Goal: Task Accomplishment & Management: Use online tool/utility

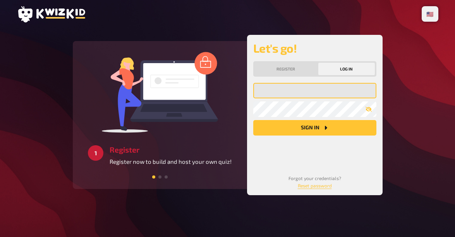
click at [292, 90] on input "email" at bounding box center [314, 90] width 123 height 15
type input "[EMAIL_ADDRESS][DOMAIN_NAME]"
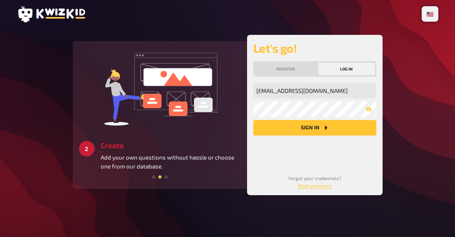
click at [318, 131] on button "Sign in" at bounding box center [314, 127] width 123 height 15
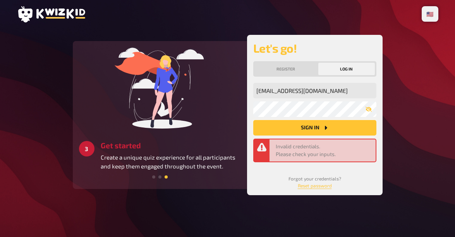
click at [318, 131] on button "Sign in" at bounding box center [314, 127] width 123 height 15
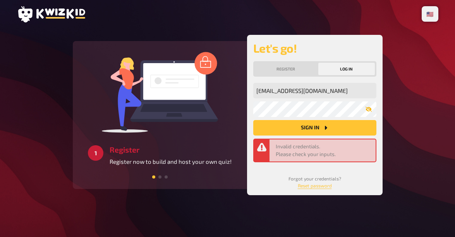
click at [366, 108] on icon "button" at bounding box center [368, 109] width 6 height 5
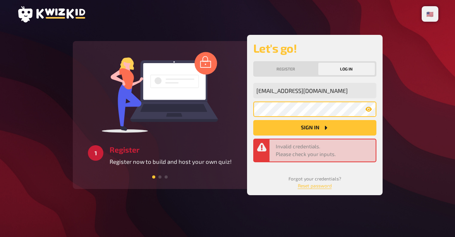
click at [253, 120] on button "Sign in" at bounding box center [314, 127] width 123 height 15
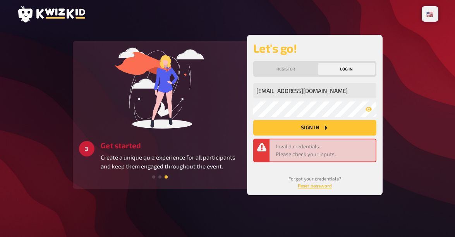
click at [310, 186] on link "Reset password" at bounding box center [315, 185] width 34 height 5
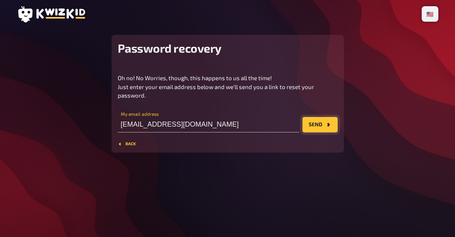
click at [322, 123] on button "Send" at bounding box center [319, 124] width 35 height 15
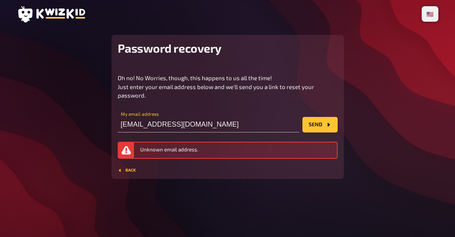
click at [135, 172] on div "Password recovery Oh no! No Worries, though, this happens to us all the time! J…" at bounding box center [227, 107] width 232 height 144
click at [129, 169] on button "Back" at bounding box center [127, 170] width 18 height 5
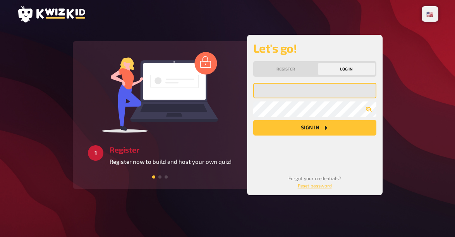
click at [288, 84] on input "email" at bounding box center [314, 90] width 123 height 15
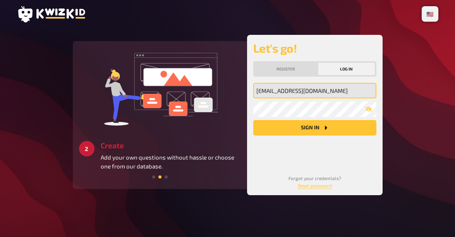
type input "maevadolle93@gmail.com"
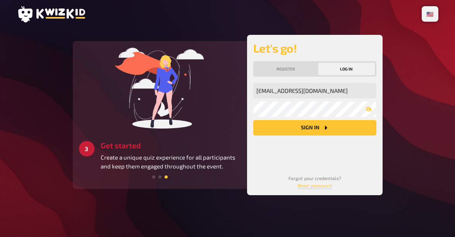
click at [344, 132] on button "Sign in" at bounding box center [314, 127] width 123 height 15
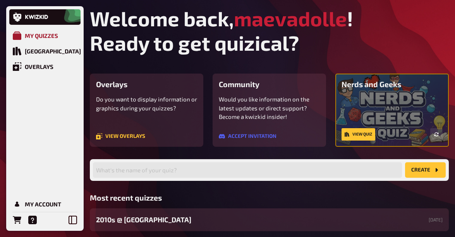
click at [45, 28] on link "My Quizzes" at bounding box center [44, 35] width 71 height 15
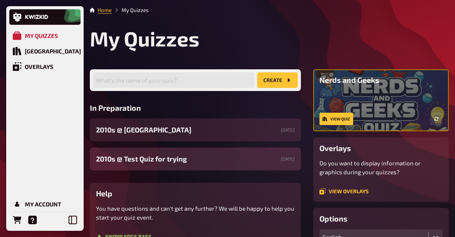
click at [154, 158] on span "2010s ​@ Test Quiz for trying" at bounding box center [141, 159] width 91 height 10
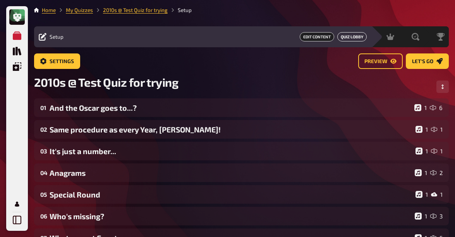
click at [352, 39] on link "Quiz Lobby" at bounding box center [351, 36] width 29 height 9
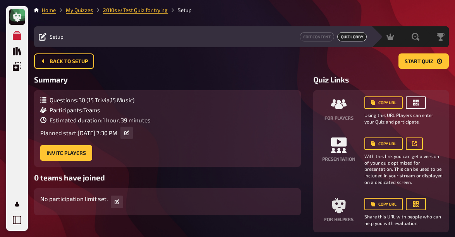
click at [412, 104] on icon "button" at bounding box center [416, 103] width 8 height 8
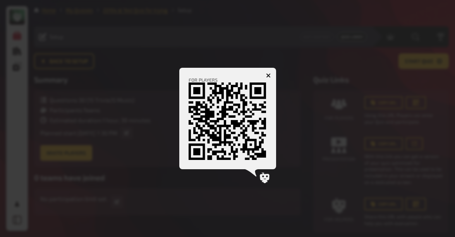
click at [268, 77] on icon "button" at bounding box center [268, 75] width 5 height 5
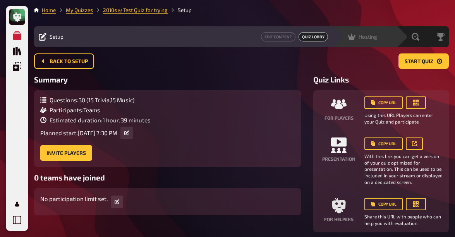
click at [363, 43] on div "Hosting undefined" at bounding box center [364, 36] width 64 height 21
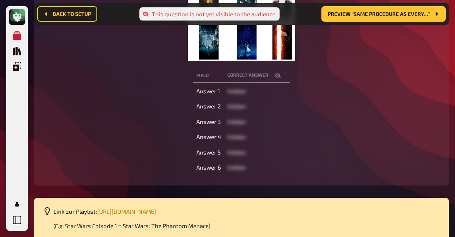
scroll to position [280, 0]
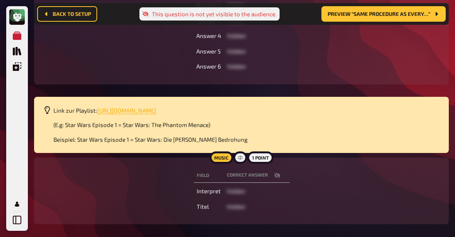
click at [156, 109] on span "[URL][DOMAIN_NAME]" at bounding box center [126, 110] width 59 height 7
click at [156, 110] on span "[URL][DOMAIN_NAME]" at bounding box center [126, 110] width 59 height 7
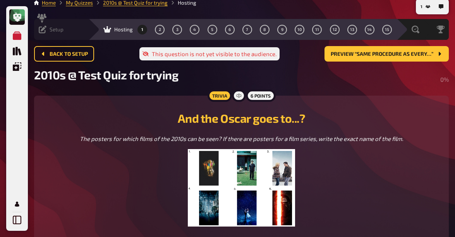
scroll to position [5, 0]
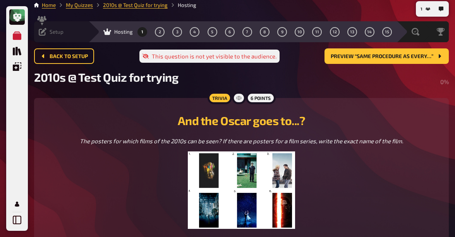
click at [232, 58] on div "This question is not yet visible to the audience." at bounding box center [209, 56] width 140 height 13
click at [145, 55] on icon at bounding box center [145, 56] width 6 height 5
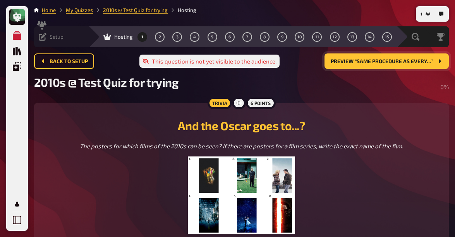
click at [377, 62] on span "Preview “Same procedure as every…”" at bounding box center [381, 61] width 103 height 5
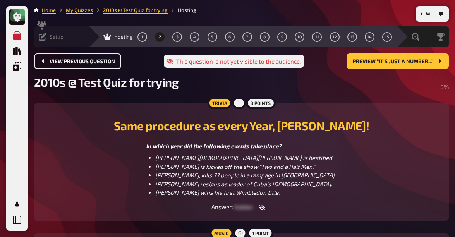
click at [51, 61] on span "View previous question" at bounding box center [82, 61] width 65 height 5
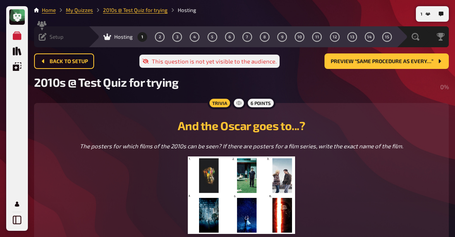
click at [45, 38] on icon at bounding box center [43, 37] width 8 height 8
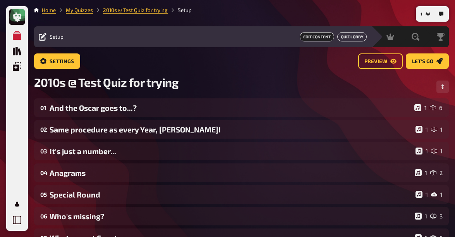
click at [350, 37] on link "Quiz Lobby" at bounding box center [351, 36] width 29 height 9
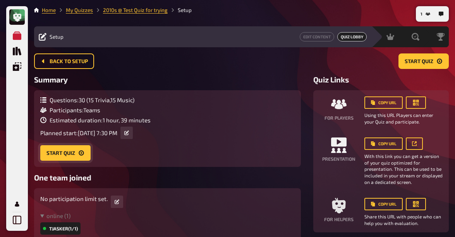
click at [71, 156] on button "Start Quiz" at bounding box center [65, 152] width 50 height 15
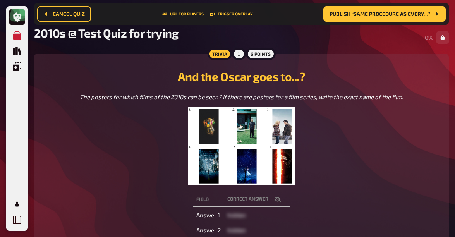
scroll to position [102, 0]
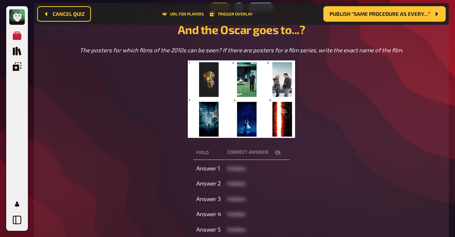
click at [277, 151] on icon "button" at bounding box center [277, 152] width 6 height 6
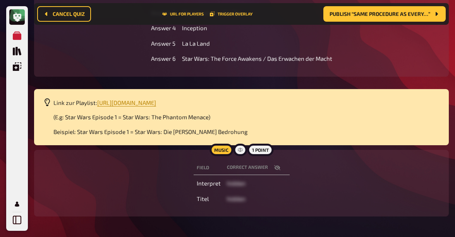
scroll to position [317, 0]
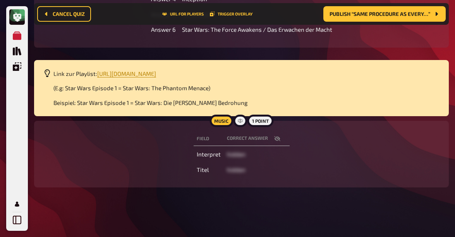
click at [274, 140] on icon "button" at bounding box center [277, 138] width 6 height 6
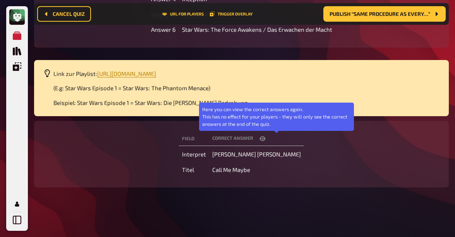
click at [265, 140] on icon "button" at bounding box center [262, 138] width 6 height 6
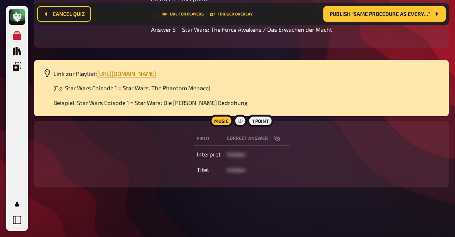
click at [275, 135] on icon "button" at bounding box center [277, 138] width 6 height 6
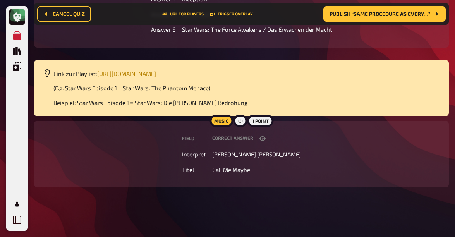
click at [265, 137] on icon "button" at bounding box center [262, 138] width 6 height 6
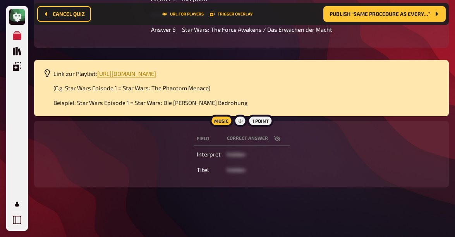
click at [275, 139] on icon "button" at bounding box center [277, 138] width 6 height 5
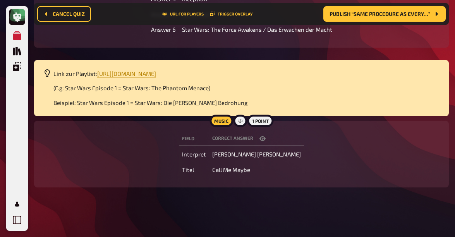
click at [265, 137] on icon "button" at bounding box center [262, 138] width 6 height 5
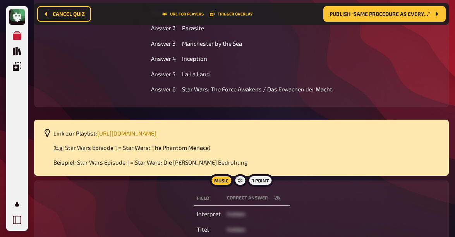
scroll to position [0, 0]
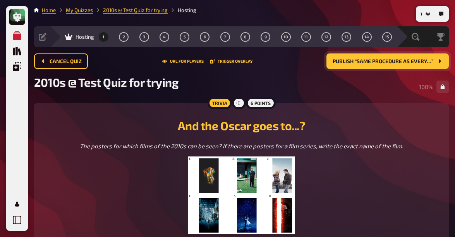
click at [386, 59] on span "Publish “Same procedure as every…”" at bounding box center [382, 61] width 101 height 5
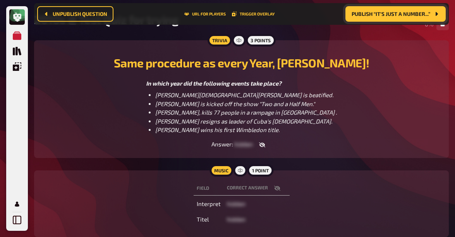
scroll to position [69, 0]
click at [260, 142] on icon "button" at bounding box center [262, 144] width 6 height 6
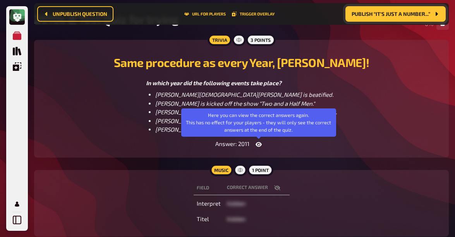
click at [258, 142] on icon "button" at bounding box center [258, 144] width 6 height 6
click at [260, 146] on icon "button" at bounding box center [262, 144] width 6 height 5
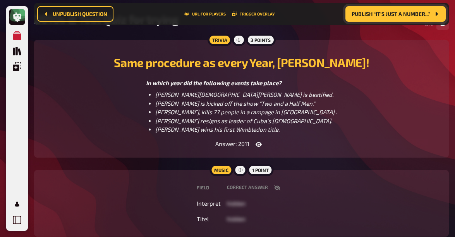
click at [317, 150] on div "Trivia 3 points Same procedure as every Year, James! In which year did the foll…" at bounding box center [241, 99] width 414 height 118
click at [243, 61] on h2 "Same procedure as every Year, [PERSON_NAME]!" at bounding box center [241, 62] width 396 height 14
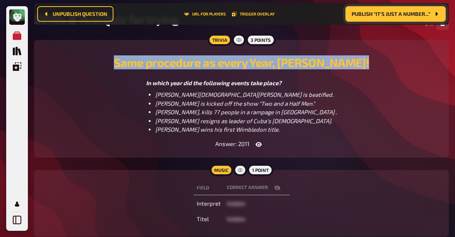
click at [243, 61] on h2 "Same procedure as every Year, [PERSON_NAME]!" at bounding box center [241, 62] width 396 height 14
copy h2 "Same procedure as every Year, [PERSON_NAME]!"
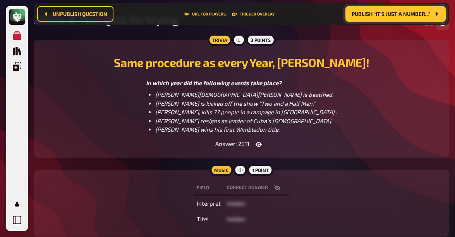
click at [332, 117] on div "In which year did the following events take place? Pope John Paul II is beatifi…" at bounding box center [241, 106] width 396 height 55
click at [275, 190] on icon "button" at bounding box center [277, 188] width 6 height 6
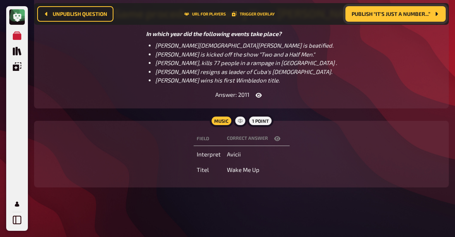
scroll to position [0, 0]
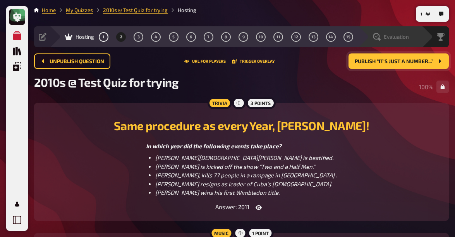
click at [394, 36] on span "Evaluation" at bounding box center [395, 37] width 25 height 6
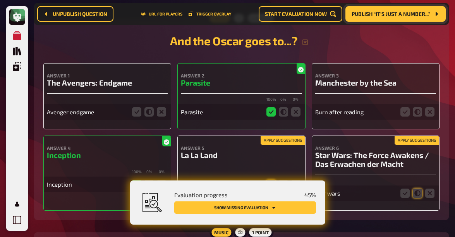
scroll to position [149, 0]
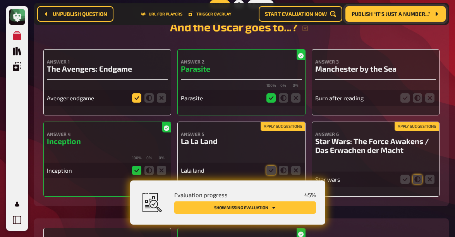
click at [136, 101] on icon at bounding box center [136, 97] width 9 height 9
click at [0, 0] on input "radio" at bounding box center [0, 0] width 0 height 0
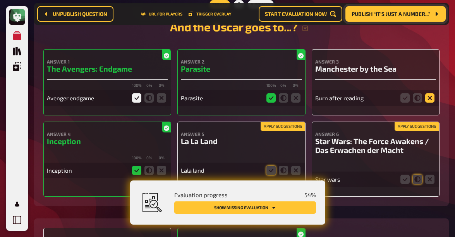
click at [429, 98] on icon at bounding box center [429, 97] width 9 height 9
click at [0, 0] on input "radio" at bounding box center [0, 0] width 0 height 0
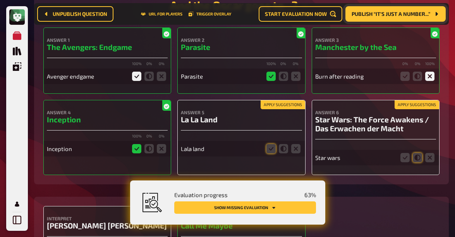
scroll to position [168, 0]
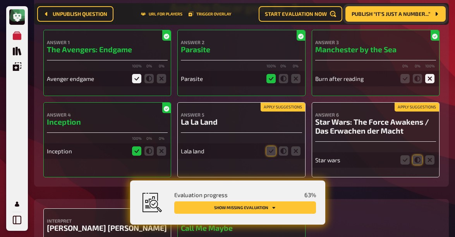
click at [428, 79] on icon at bounding box center [429, 78] width 9 height 9
click at [0, 0] on input "radio" at bounding box center [0, 0] width 0 height 0
click at [404, 81] on icon at bounding box center [404, 78] width 9 height 9
click at [0, 0] on input "radio" at bounding box center [0, 0] width 0 height 0
click at [435, 76] on fieldset at bounding box center [416, 78] width 37 height 12
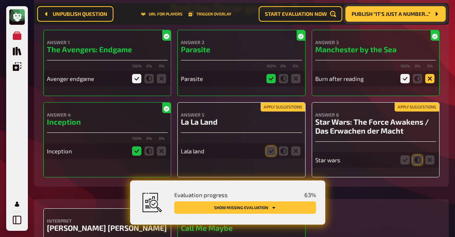
click at [431, 81] on icon at bounding box center [429, 78] width 9 height 9
click at [0, 0] on input "radio" at bounding box center [0, 0] width 0 height 0
click at [431, 81] on icon at bounding box center [429, 78] width 9 height 9
click at [0, 0] on input "radio" at bounding box center [0, 0] width 0 height 0
click at [427, 77] on icon at bounding box center [429, 78] width 9 height 9
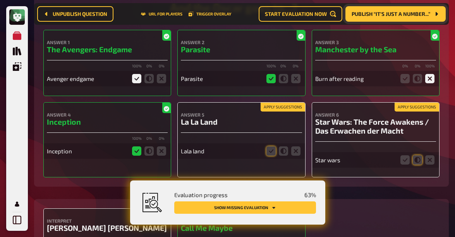
click at [0, 0] on input "radio" at bounding box center [0, 0] width 0 height 0
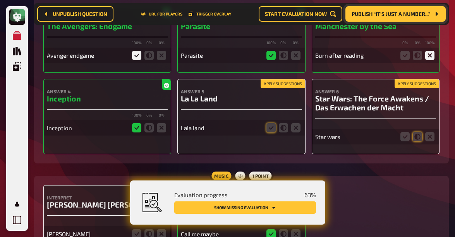
scroll to position [193, 0]
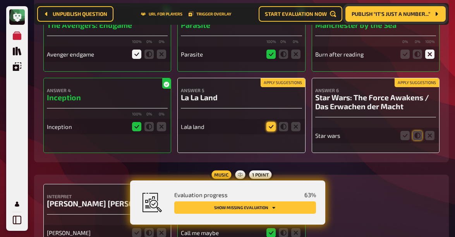
click at [271, 130] on icon at bounding box center [270, 126] width 9 height 9
click at [0, 0] on input "radio" at bounding box center [0, 0] width 0 height 0
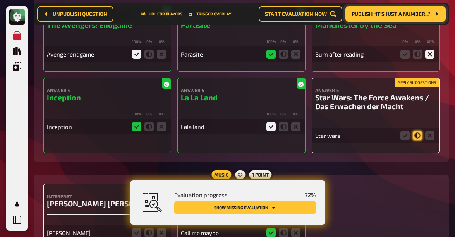
click at [418, 139] on icon at bounding box center [416, 135] width 9 height 9
click at [0, 0] on input "radio" at bounding box center [0, 0] width 0 height 0
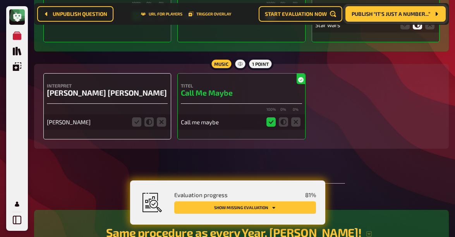
scroll to position [311, 0]
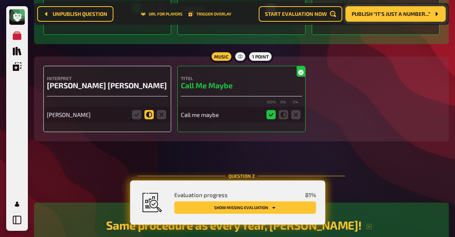
click at [149, 117] on icon at bounding box center [148, 114] width 9 height 9
click at [0, 0] on input "radio" at bounding box center [0, 0] width 0 height 0
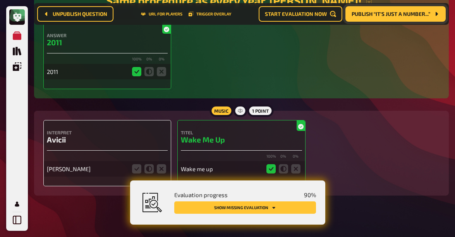
scroll to position [546, 0]
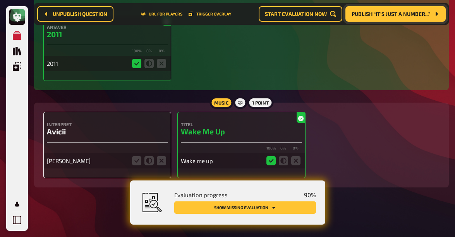
click at [62, 162] on div "Kings of leon" at bounding box center [87, 160] width 80 height 7
click at [138, 162] on icon at bounding box center [136, 160] width 9 height 9
click at [0, 0] on input "radio" at bounding box center [0, 0] width 0 height 0
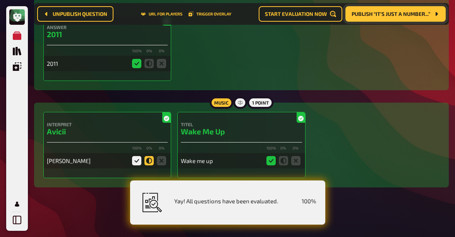
click at [148, 162] on icon at bounding box center [148, 160] width 9 height 9
click at [0, 0] on input "radio" at bounding box center [0, 0] width 0 height 0
click at [161, 161] on icon at bounding box center [161, 160] width 9 height 9
click at [0, 0] on input "radio" at bounding box center [0, 0] width 0 height 0
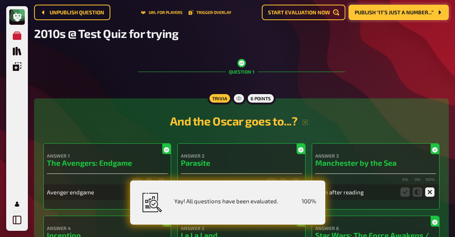
scroll to position [0, 0]
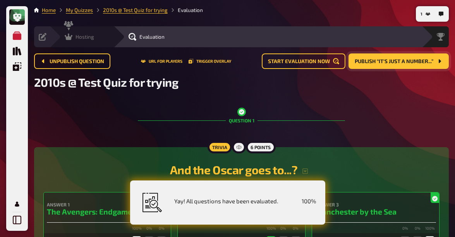
click at [67, 44] on div "Hosting undefined" at bounding box center [82, 36] width 64 height 21
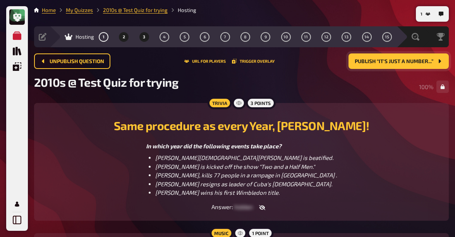
click at [143, 36] on span "3" at bounding box center [144, 37] width 2 height 4
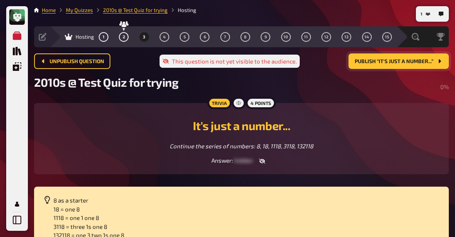
click at [396, 59] on span "Publish “It's just a number...”" at bounding box center [393, 61] width 79 height 5
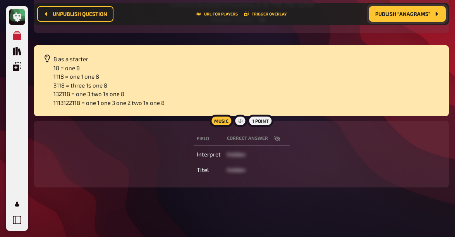
scroll to position [97, 0]
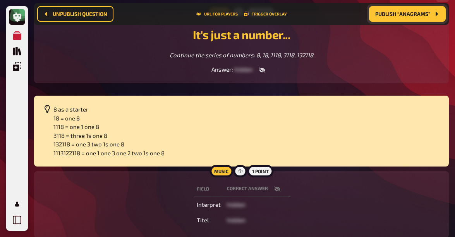
click at [275, 187] on icon "button" at bounding box center [277, 188] width 6 height 5
click at [261, 68] on icon "button" at bounding box center [262, 70] width 6 height 5
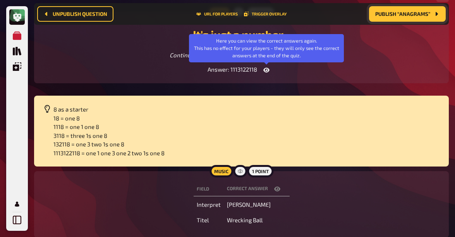
click at [261, 68] on button "button" at bounding box center [266, 70] width 19 height 8
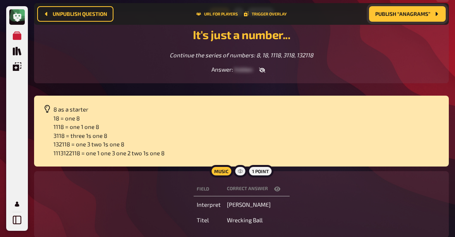
click at [48, 107] on icon at bounding box center [47, 109] width 8 height 8
click at [265, 69] on button "button" at bounding box center [262, 70] width 19 height 8
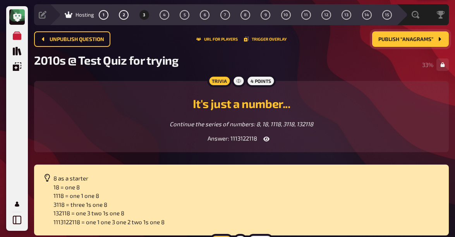
scroll to position [22, 0]
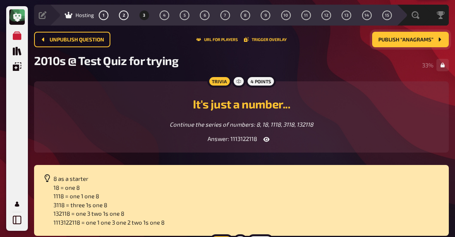
click at [408, 40] on span "Publish “Anagrams”" at bounding box center [405, 39] width 55 height 5
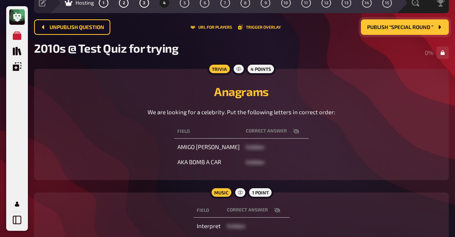
scroll to position [35, 0]
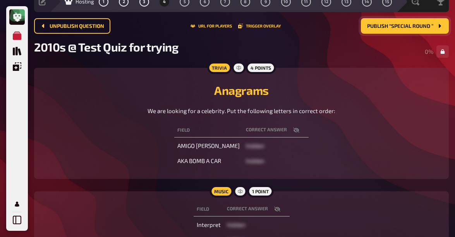
click at [286, 133] on th "correct answer" at bounding box center [276, 130] width 66 height 14
click at [293, 132] on icon "button" at bounding box center [296, 129] width 6 height 5
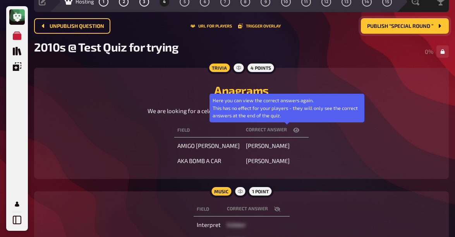
click at [293, 132] on icon "button" at bounding box center [296, 130] width 6 height 5
click at [293, 131] on icon "button" at bounding box center [296, 130] width 6 height 6
click at [293, 131] on icon "button" at bounding box center [296, 130] width 6 height 5
click at [293, 132] on icon "button" at bounding box center [296, 130] width 6 height 6
click at [293, 132] on icon "button" at bounding box center [296, 130] width 6 height 5
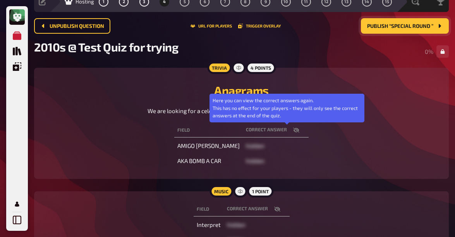
click at [293, 132] on icon "button" at bounding box center [296, 130] width 6 height 6
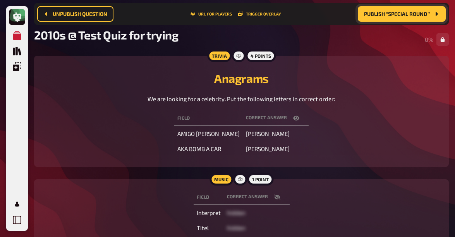
scroll to position [87, 0]
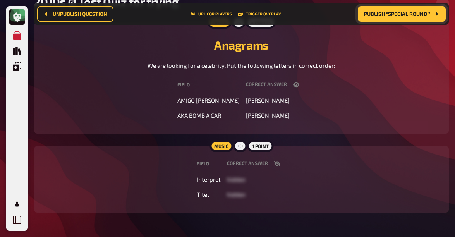
click at [276, 162] on icon "button" at bounding box center [277, 164] width 6 height 6
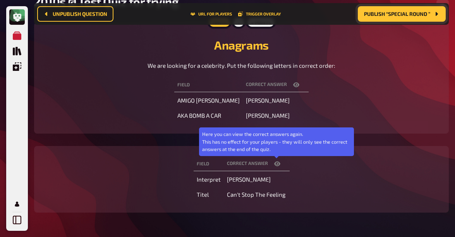
click at [276, 162] on icon "button" at bounding box center [277, 164] width 6 height 6
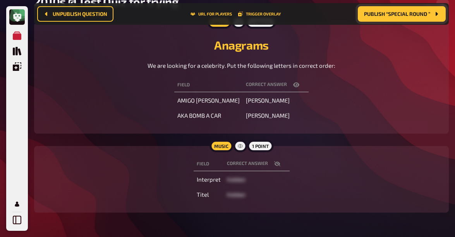
scroll to position [0, 0]
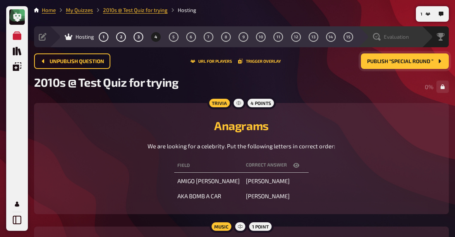
click at [380, 38] on div "Evaluation" at bounding box center [391, 37] width 36 height 8
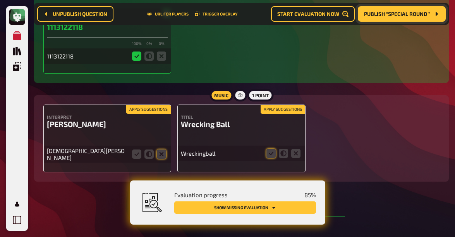
scroll to position [831, 0]
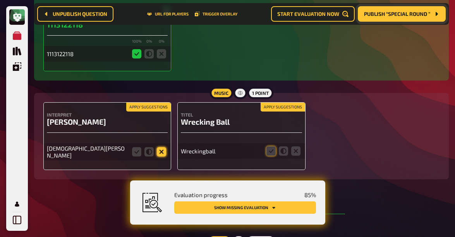
click at [159, 156] on icon at bounding box center [161, 151] width 9 height 9
click at [0, 0] on input "radio" at bounding box center [0, 0] width 0 height 0
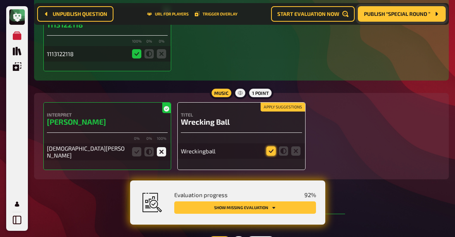
click at [268, 156] on icon at bounding box center [270, 150] width 9 height 9
click at [0, 0] on input "radio" at bounding box center [0, 0] width 0 height 0
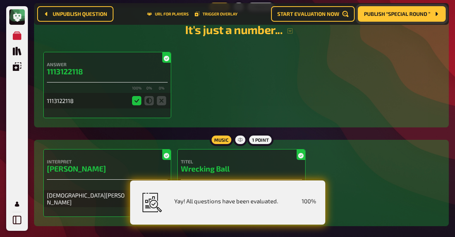
scroll to position [805, 0]
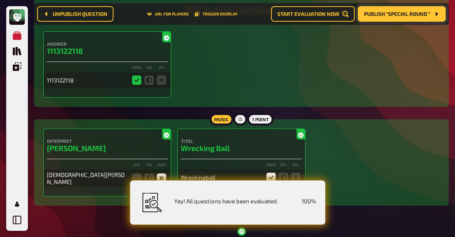
click at [136, 85] on icon at bounding box center [136, 79] width 9 height 9
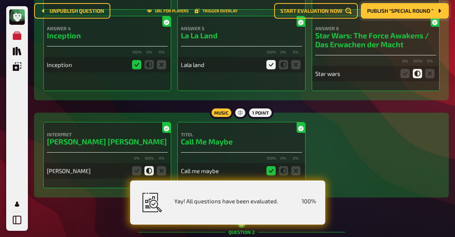
scroll to position [0, 0]
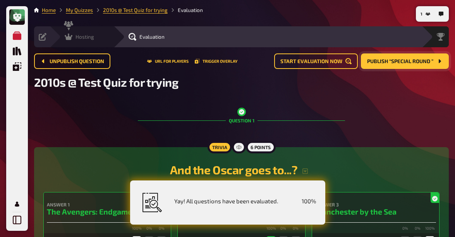
click at [71, 34] on icon at bounding box center [69, 37] width 8 height 8
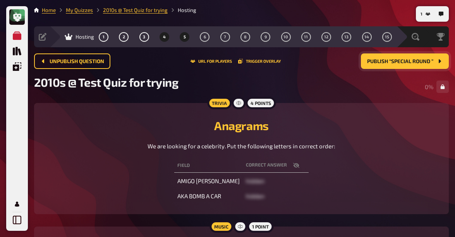
click at [184, 41] on button "5" at bounding box center [184, 37] width 12 height 12
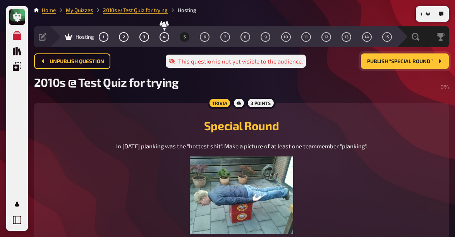
click at [401, 61] on span "Publish “Special Round ”" at bounding box center [400, 61] width 66 height 5
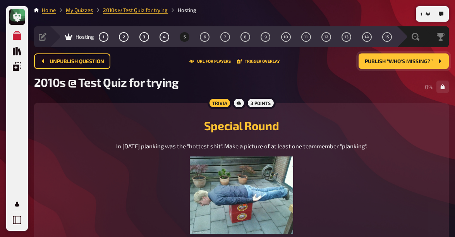
click at [401, 57] on button "Publish “Who's missing? ”" at bounding box center [403, 60] width 90 height 15
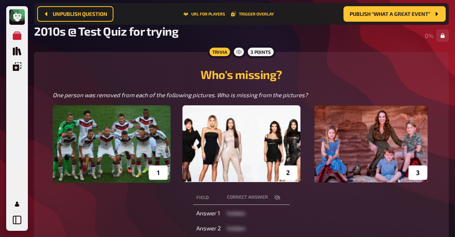
scroll to position [58, 0]
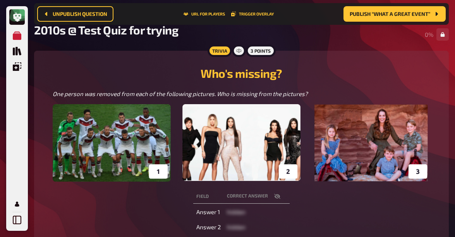
click at [129, 141] on img at bounding box center [241, 142] width 377 height 77
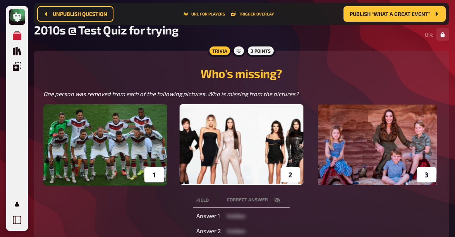
click at [129, 141] on img at bounding box center [241, 144] width 396 height 81
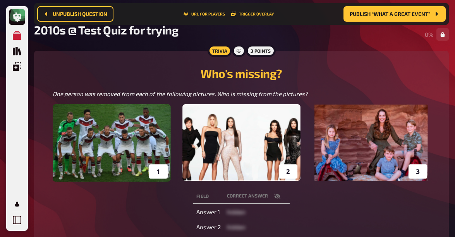
click at [276, 195] on icon "button" at bounding box center [277, 195] width 6 height 5
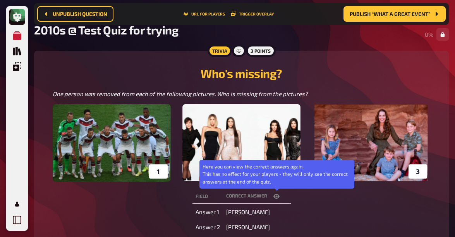
scroll to position [93, 0]
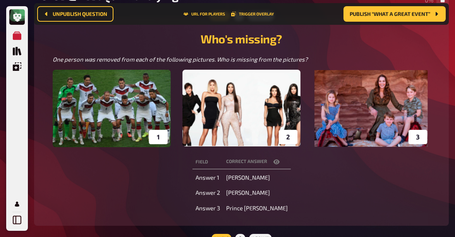
click at [240, 177] on span "Toni Kroos" at bounding box center [248, 177] width 44 height 7
copy span "Toni Kroos"
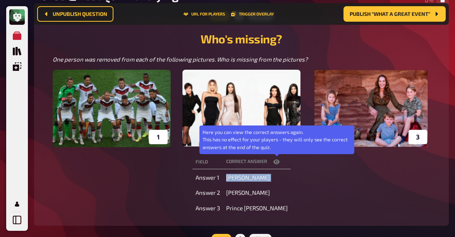
click at [278, 162] on icon "button" at bounding box center [276, 161] width 6 height 5
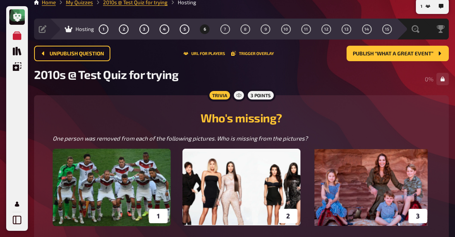
scroll to position [8, 0]
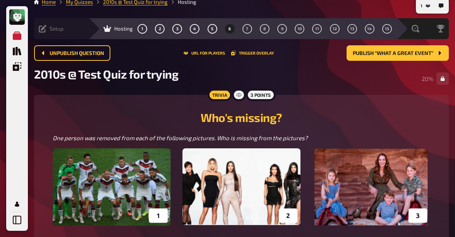
click at [65, 32] on div "Setup Edit Content Quiz Lobby" at bounding box center [61, 29] width 54 height 8
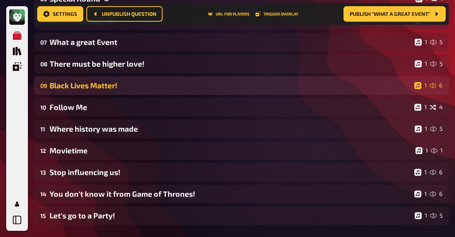
scroll to position [237, 0]
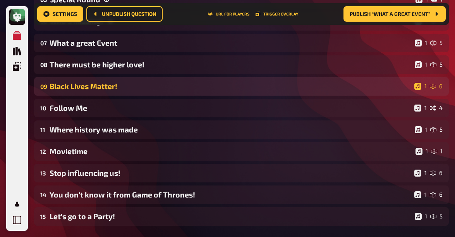
click at [161, 91] on div "09 Black Lives Matter! 1 6" at bounding box center [241, 86] width 414 height 19
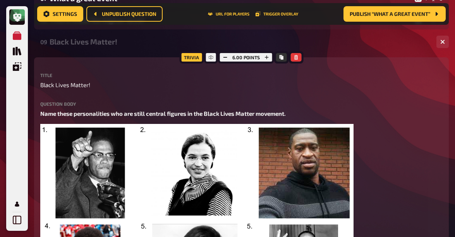
scroll to position [282, 0]
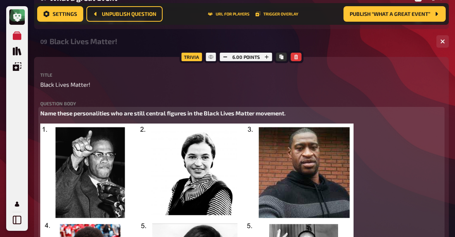
click at [144, 113] on span "Name these personalities who are still central figures in the Black Lives Matte…" at bounding box center [162, 112] width 245 height 7
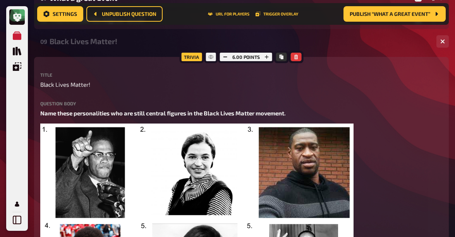
click at [157, 100] on div "Title Black Lives Matter! Question body Name these personalities who are still …" at bounding box center [241, 202] width 402 height 261
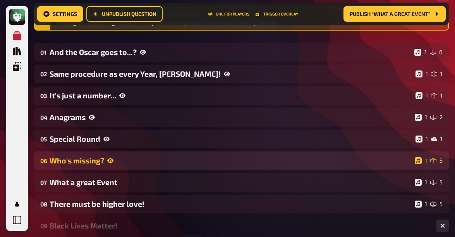
scroll to position [100, 0]
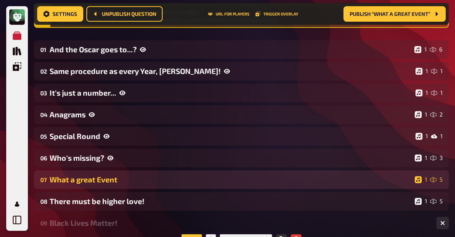
click at [142, 181] on div "What a great Event" at bounding box center [231, 179] width 362 height 9
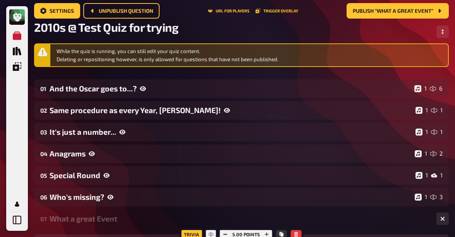
scroll to position [0, 0]
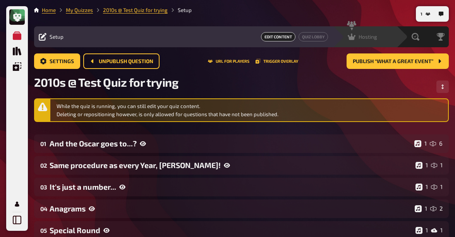
click at [367, 38] on span "Hosting" at bounding box center [367, 37] width 19 height 6
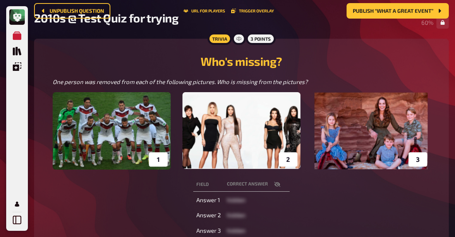
scroll to position [99, 0]
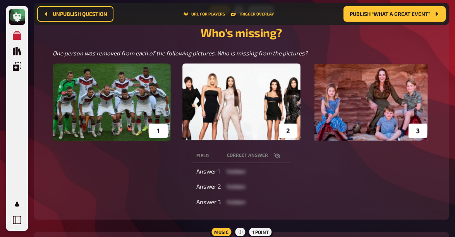
click at [157, 136] on img at bounding box center [241, 101] width 377 height 77
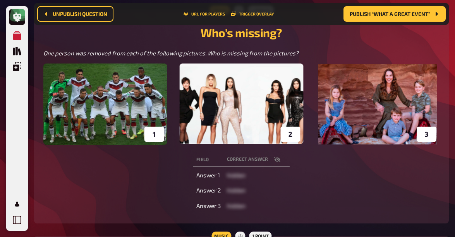
click at [275, 157] on icon "button" at bounding box center [277, 159] width 6 height 6
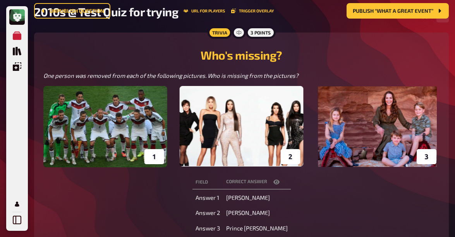
scroll to position [0, 0]
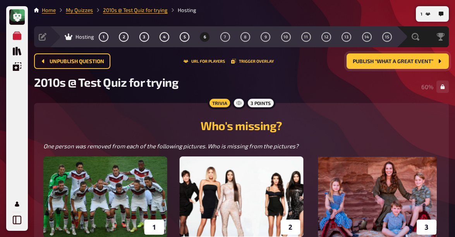
click at [381, 60] on span "Publish “What a great Event”" at bounding box center [392, 61] width 80 height 5
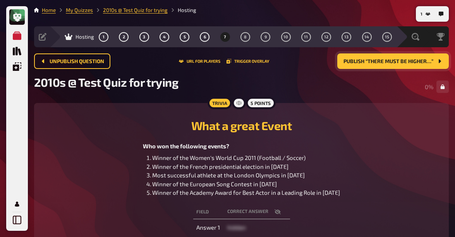
click at [366, 180] on div "Who won the following events? Winner of the Women's World Cup 2011 (Football / …" at bounding box center [241, 169] width 396 height 55
click at [282, 209] on button "button" at bounding box center [277, 212] width 19 height 8
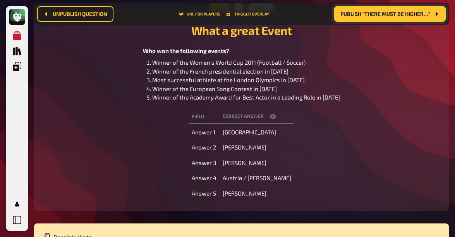
scroll to position [101, 0]
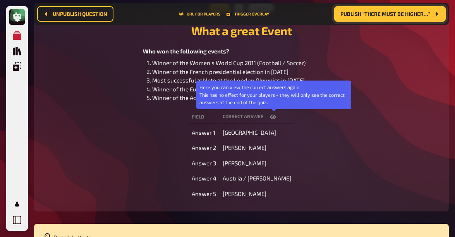
click at [274, 115] on icon "button" at bounding box center [273, 117] width 6 height 5
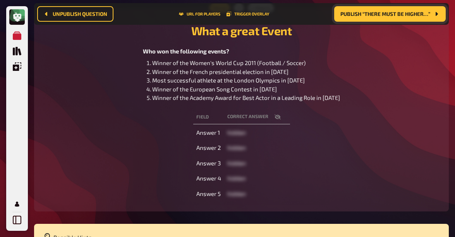
click at [274, 116] on icon "button" at bounding box center [277, 116] width 6 height 5
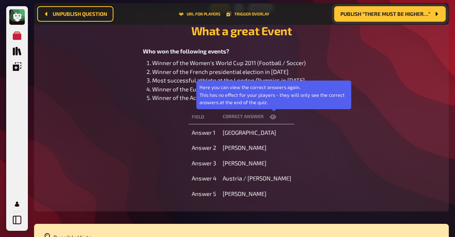
click at [274, 116] on icon "button" at bounding box center [273, 117] width 6 height 5
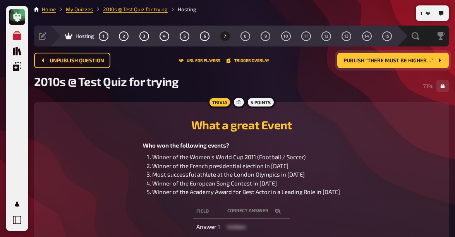
scroll to position [0, 0]
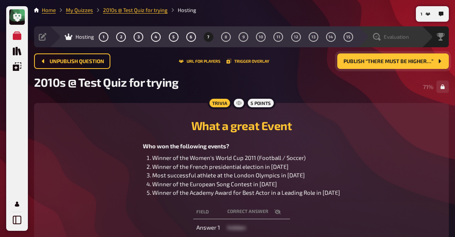
click at [404, 40] on div "Evaluation" at bounding box center [391, 37] width 36 height 8
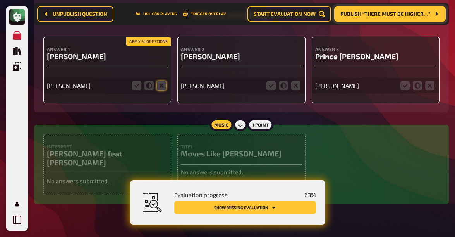
scroll to position [1580, 0]
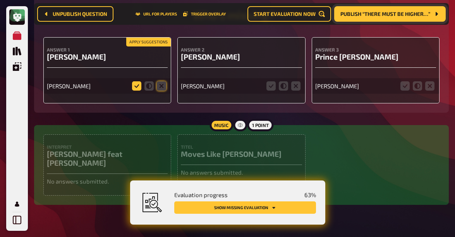
click at [139, 82] on icon at bounding box center [136, 85] width 9 height 9
click at [0, 0] on input "radio" at bounding box center [0, 0] width 0 height 0
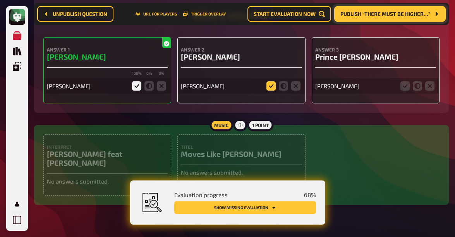
click at [270, 84] on icon at bounding box center [270, 85] width 9 height 9
click at [0, 0] on input "radio" at bounding box center [0, 0] width 0 height 0
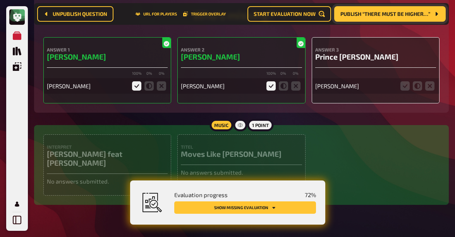
click at [136, 84] on icon at bounding box center [136, 85] width 9 height 9
click at [0, 0] on input "radio" at bounding box center [0, 0] width 0 height 0
click at [163, 84] on icon at bounding box center [161, 85] width 9 height 9
click at [0, 0] on input "radio" at bounding box center [0, 0] width 0 height 0
click at [296, 81] on icon at bounding box center [295, 85] width 9 height 9
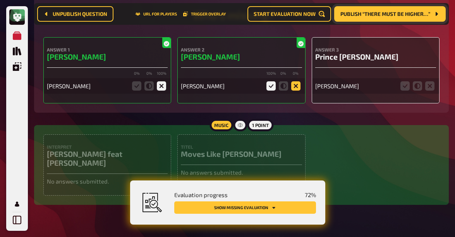
click at [0, 0] on input "radio" at bounding box center [0, 0] width 0 height 0
click at [430, 82] on icon at bounding box center [429, 85] width 9 height 9
click at [0, 0] on input "radio" at bounding box center [0, 0] width 0 height 0
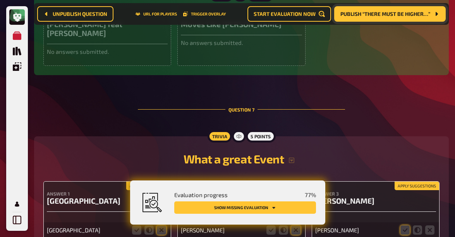
scroll to position [1836, 0]
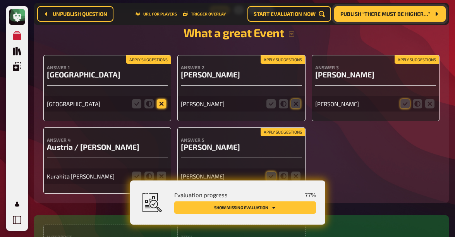
click at [162, 99] on icon at bounding box center [161, 103] width 9 height 9
click at [0, 0] on input "radio" at bounding box center [0, 0] width 0 height 0
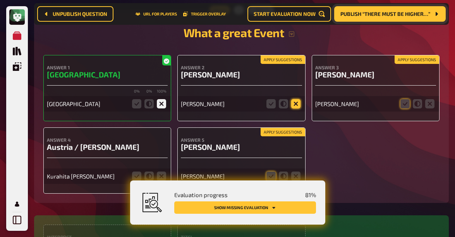
click at [297, 99] on icon at bounding box center [295, 103] width 9 height 9
click at [0, 0] on input "radio" at bounding box center [0, 0] width 0 height 0
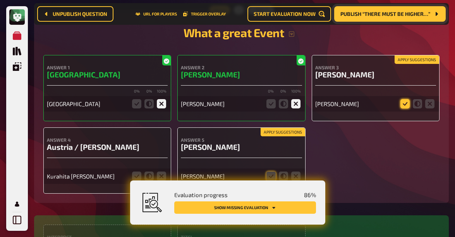
click at [403, 99] on icon at bounding box center [404, 103] width 9 height 9
click at [0, 0] on input "radio" at bounding box center [0, 0] width 0 height 0
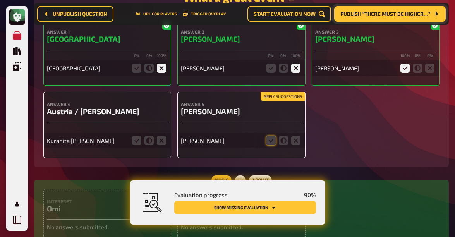
scroll to position [1872, 0]
click at [132, 135] on icon at bounding box center [136, 139] width 9 height 9
click at [0, 0] on input "radio" at bounding box center [0, 0] width 0 height 0
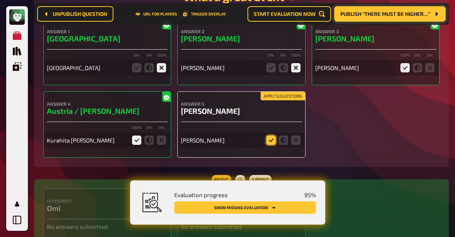
click at [272, 135] on icon at bounding box center [270, 139] width 9 height 9
click at [0, 0] on input "radio" at bounding box center [0, 0] width 0 height 0
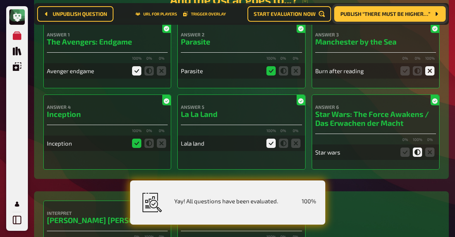
scroll to position [154, 0]
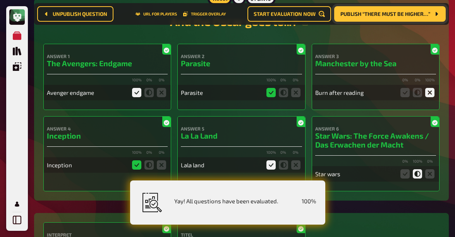
click at [356, 16] on span "Publish “There must be higher…”" at bounding box center [385, 13] width 90 height 5
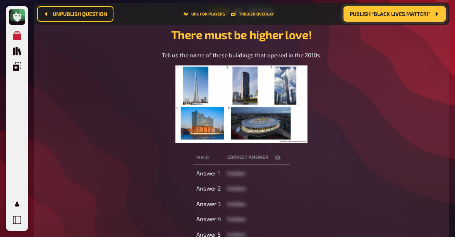
scroll to position [98, 0]
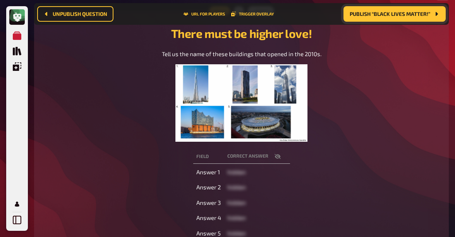
click at [276, 157] on icon "button" at bounding box center [277, 156] width 6 height 6
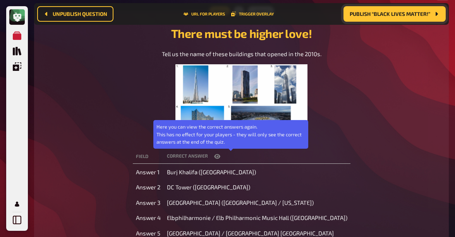
click at [226, 159] on button "button" at bounding box center [217, 156] width 19 height 8
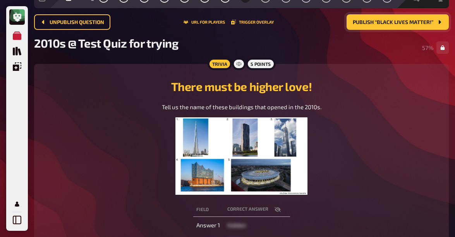
scroll to position [0, 0]
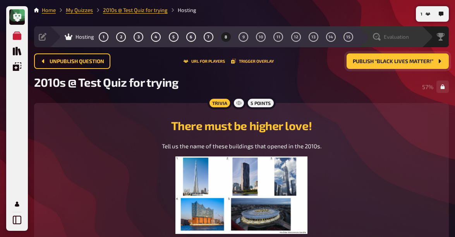
click at [409, 38] on div "Evaluation" at bounding box center [394, 37] width 53 height 8
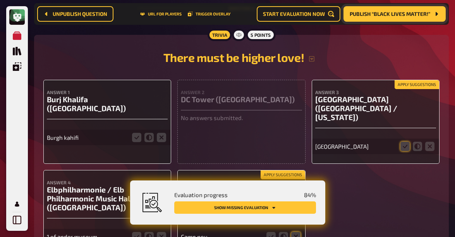
scroll to position [2175, 0]
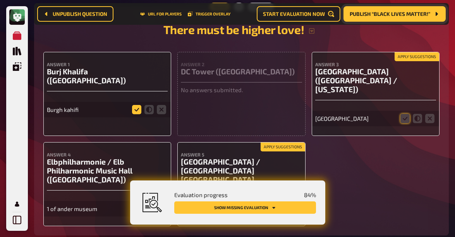
click at [134, 105] on icon at bounding box center [136, 109] width 9 height 9
click at [0, 0] on input "radio" at bounding box center [0, 0] width 0 height 0
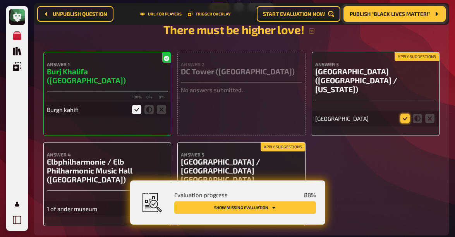
click at [402, 114] on icon at bounding box center [404, 118] width 9 height 9
click at [0, 0] on input "radio" at bounding box center [0, 0] width 0 height 0
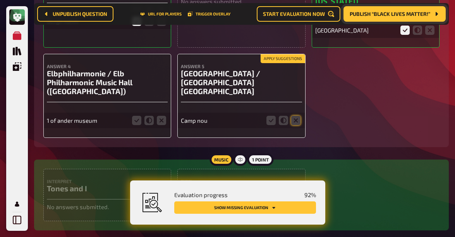
scroll to position [2264, 0]
click at [162, 115] on icon at bounding box center [161, 119] width 9 height 9
click at [0, 0] on input "radio" at bounding box center [0, 0] width 0 height 0
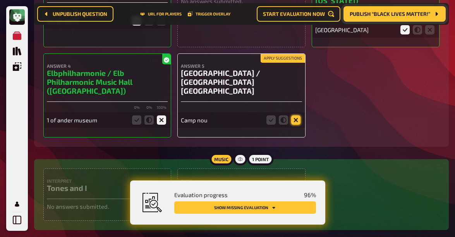
click at [298, 115] on icon at bounding box center [295, 119] width 9 height 9
click at [0, 0] on input "radio" at bounding box center [0, 0] width 0 height 0
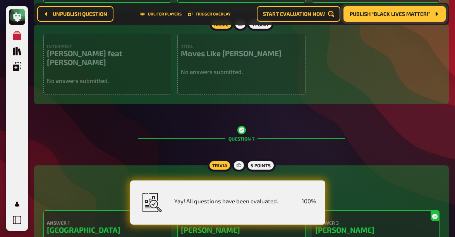
scroll to position [0, 0]
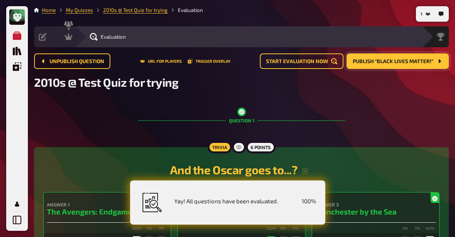
click at [393, 63] on span "Publish “Black Lives Matter!”" at bounding box center [392, 61] width 80 height 5
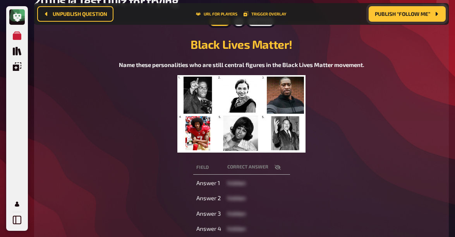
scroll to position [124, 0]
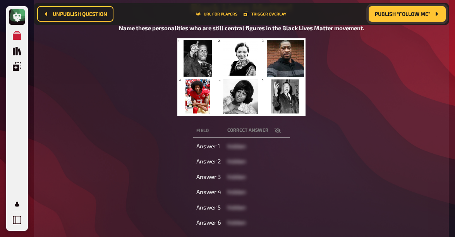
click at [279, 132] on icon "button" at bounding box center [277, 130] width 6 height 5
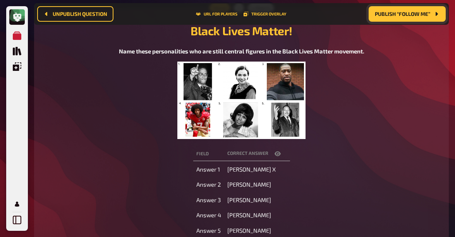
scroll to position [104, 0]
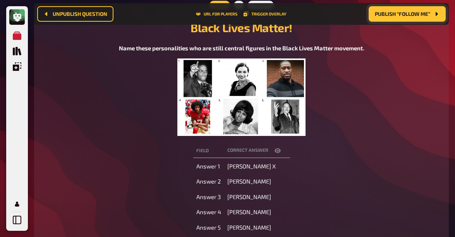
click at [277, 150] on icon "button" at bounding box center [277, 150] width 6 height 5
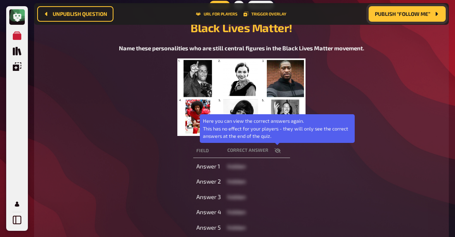
click at [280, 151] on button "button" at bounding box center [277, 151] width 19 height 8
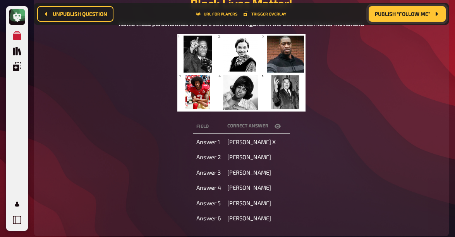
scroll to position [0, 0]
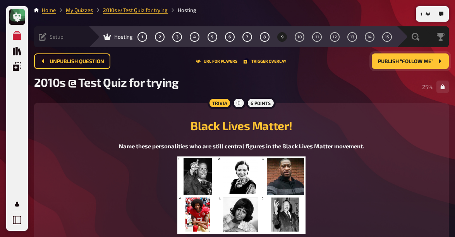
click at [41, 37] on icon at bounding box center [43, 37] width 8 height 8
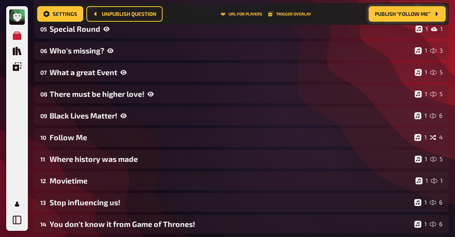
scroll to position [210, 0]
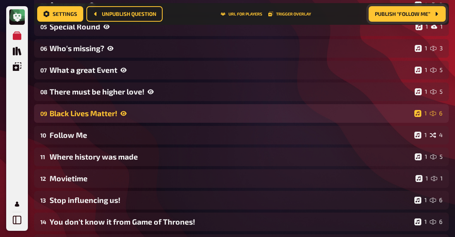
click at [150, 114] on div "Black Lives Matter!" at bounding box center [230, 113] width 361 height 9
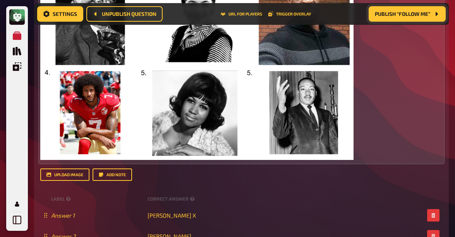
scroll to position [414, 0]
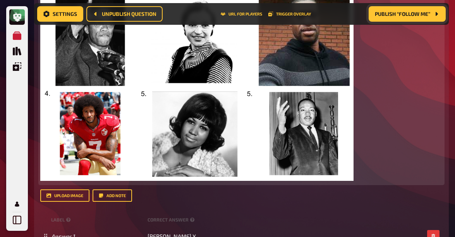
click at [248, 96] on img at bounding box center [196, 86] width 313 height 190
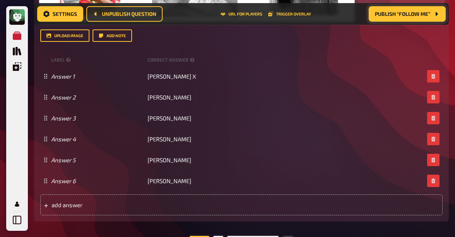
scroll to position [564, 0]
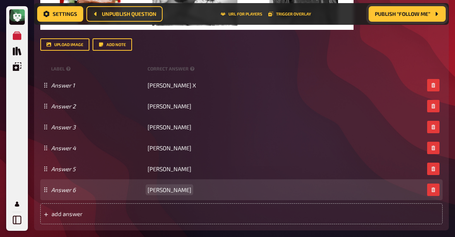
click at [200, 189] on div "Answer 6 Martin Luther King" at bounding box center [237, 189] width 373 height 7
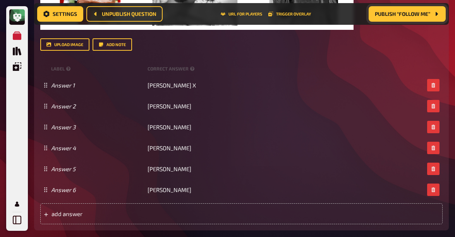
click at [449, 211] on div "1 Home My Quizzes 2010s ​@ Test Quiz for trying Setup Setup Edit Content Quiz L…" at bounding box center [241, 2] width 427 height 1132
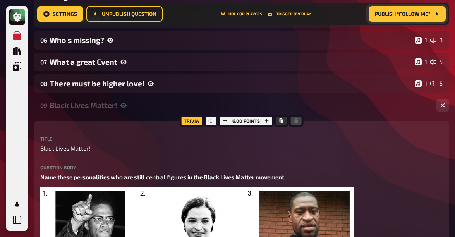
scroll to position [218, 0]
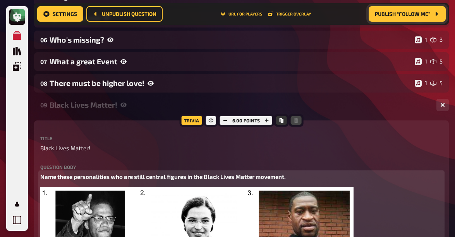
click at [109, 177] on span "Name these personalities who are still central figures in the Black Lives Matte…" at bounding box center [162, 176] width 245 height 7
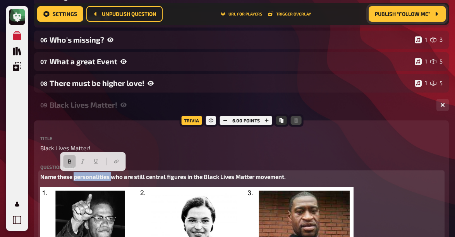
drag, startPoint x: 112, startPoint y: 177, endPoint x: 74, endPoint y: 177, distance: 37.9
click at [74, 177] on span "Name these personalities who are still central figures in the Black Lives Matte…" at bounding box center [162, 176] width 245 height 7
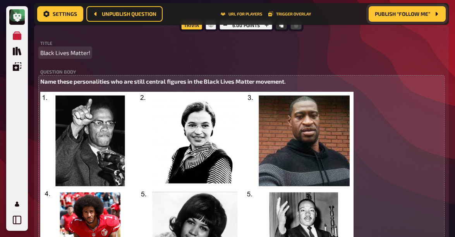
scroll to position [316, 0]
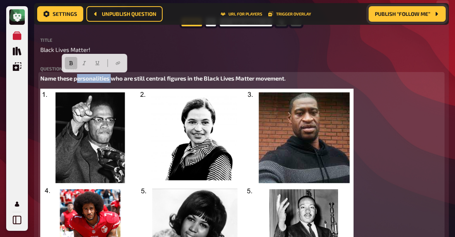
drag, startPoint x: 112, startPoint y: 80, endPoint x: 78, endPoint y: 81, distance: 34.1
click at [78, 81] on span "Name these personalities who are still central figures in the Black Lives Matte…" at bounding box center [162, 78] width 245 height 7
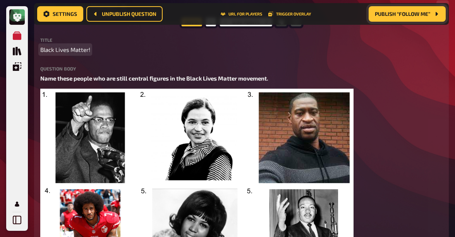
click at [122, 58] on div "Title Black Lives Matter! Question body Name these people who are still central…" at bounding box center [241, 168] width 402 height 261
click at [159, 59] on div "Title Black Lives Matter! Question body Name these people who are still central…" at bounding box center [241, 168] width 402 height 261
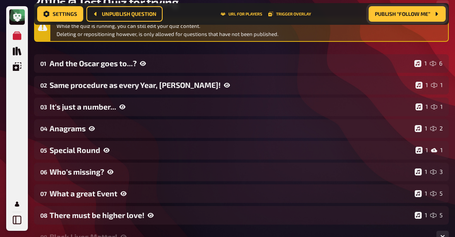
scroll to position [0, 0]
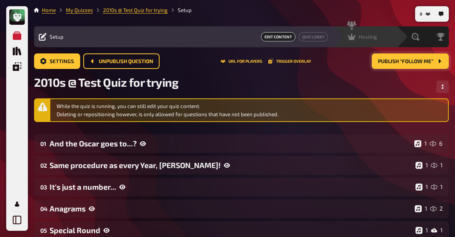
click at [367, 43] on div "Hosting undefined" at bounding box center [364, 36] width 64 height 21
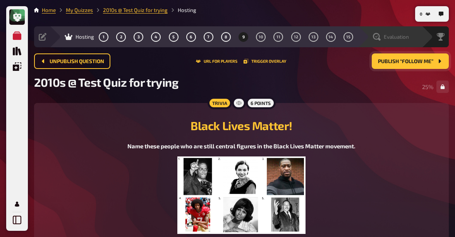
click at [398, 39] on span "Evaluation" at bounding box center [395, 37] width 25 height 6
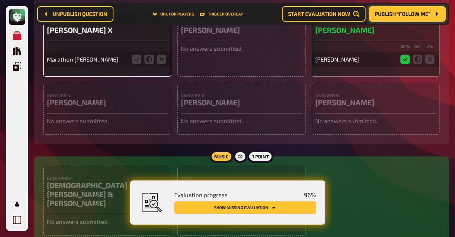
scroll to position [2612, 0]
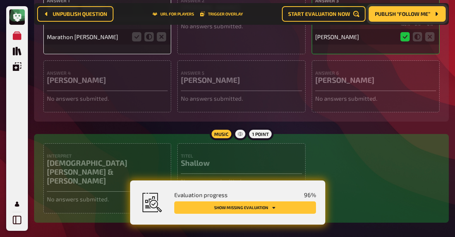
click at [265, 211] on button "Show missing evaluation" at bounding box center [245, 207] width 142 height 12
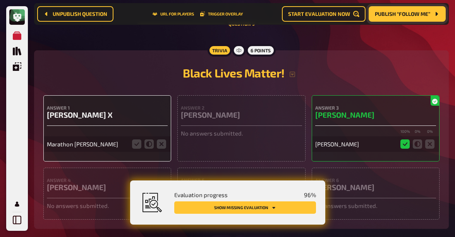
scroll to position [2502, 0]
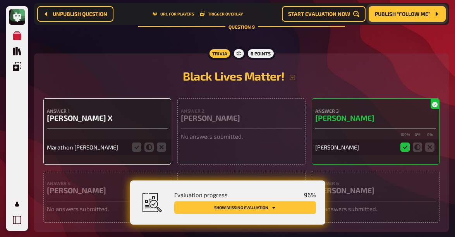
click at [401, 142] on icon at bounding box center [404, 146] width 9 height 9
click at [143, 141] on fieldset at bounding box center [148, 147] width 37 height 12
click at [162, 142] on icon at bounding box center [161, 146] width 9 height 9
click at [0, 0] on input "radio" at bounding box center [0, 0] width 0 height 0
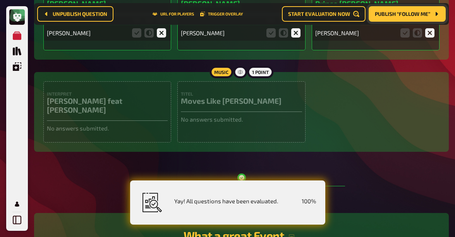
scroll to position [1541, 0]
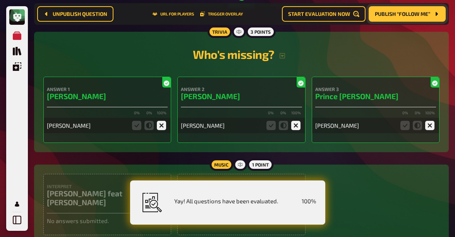
click at [393, 14] on span "Publish “Follow Me”" at bounding box center [401, 13] width 55 height 5
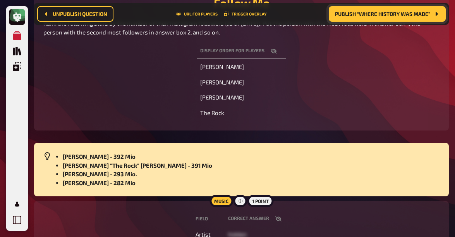
scroll to position [127, 0]
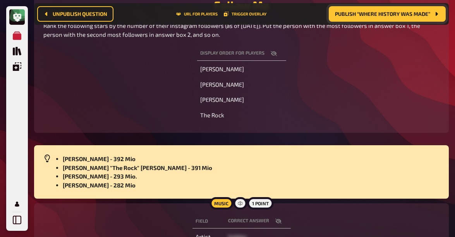
click at [359, 12] on span "Publish “Where history was made”" at bounding box center [382, 13] width 95 height 5
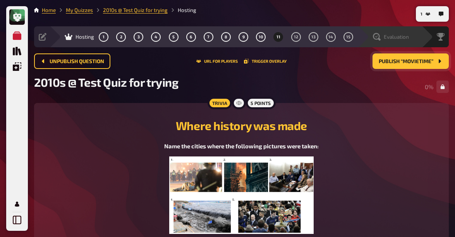
click at [396, 40] on span "Evaluation" at bounding box center [395, 37] width 25 height 6
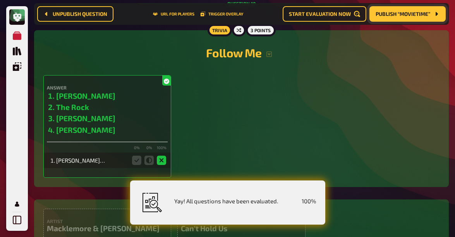
scroll to position [2862, 0]
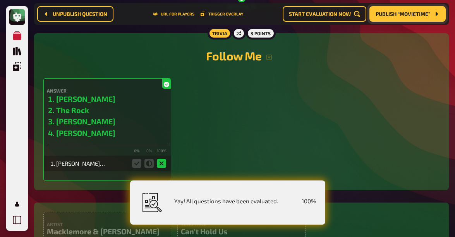
click at [143, 116] on li "Justin Bieber" at bounding box center [111, 121] width 111 height 11
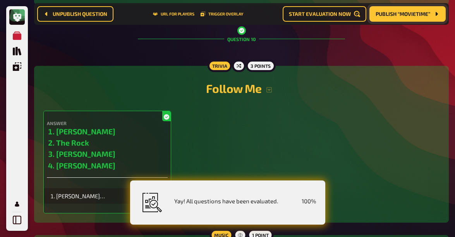
scroll to position [2830, 0]
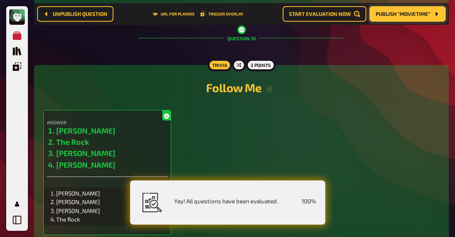
click at [111, 197] on li "Justin Bieber" at bounding box center [91, 201] width 71 height 9
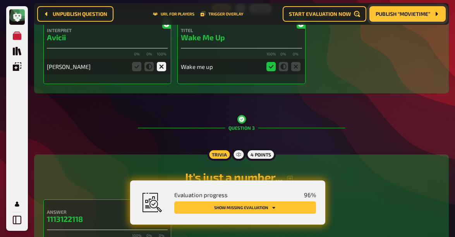
scroll to position [0, 0]
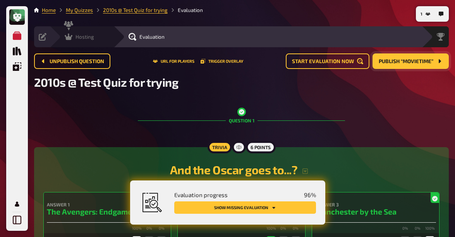
click at [72, 39] on icon at bounding box center [69, 37] width 8 height 8
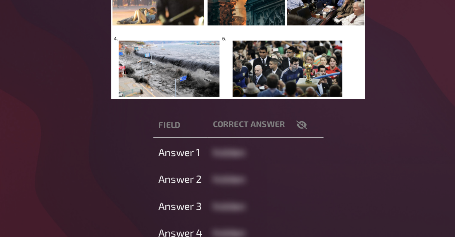
scroll to position [94, 0]
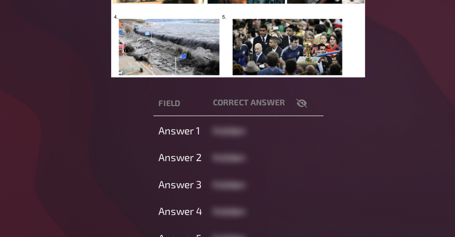
click at [276, 160] on icon "button" at bounding box center [277, 160] width 6 height 6
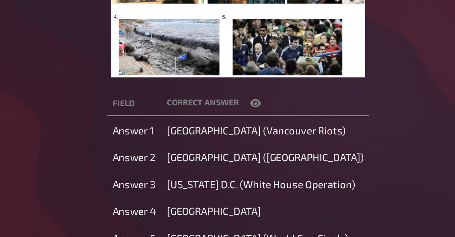
click at [252, 161] on icon "button" at bounding box center [251, 160] width 6 height 6
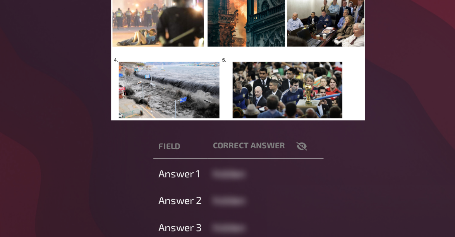
click at [276, 156] on th "correct answer" at bounding box center [257, 161] width 66 height 14
click at [276, 160] on icon "button" at bounding box center [277, 160] width 6 height 6
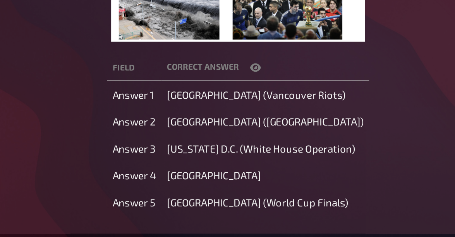
scroll to position [124, 0]
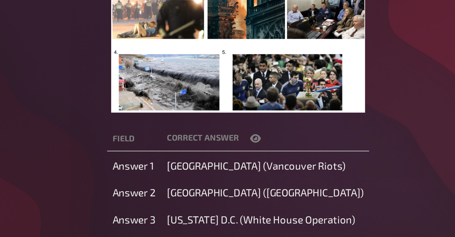
click at [254, 132] on icon "button" at bounding box center [251, 130] width 6 height 6
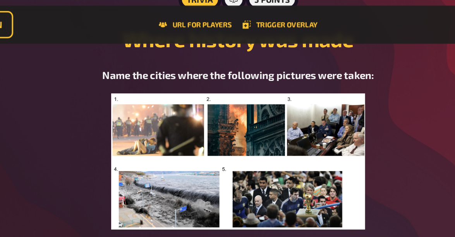
scroll to position [108, 0]
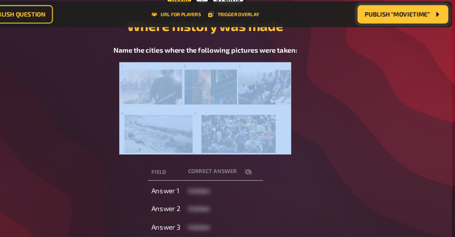
drag, startPoint x: 142, startPoint y: 126, endPoint x: 167, endPoint y: 144, distance: 30.3
click at [167, 144] on div "Where history was made Name the cities where the following pictures were taken:…" at bounding box center [241, 120] width 396 height 221
click at [167, 144] on div "Field correct answer Answer 1 hidden Answer 2 hidden Answer 3 hidden Answer 4 h…" at bounding box center [241, 185] width 396 height 94
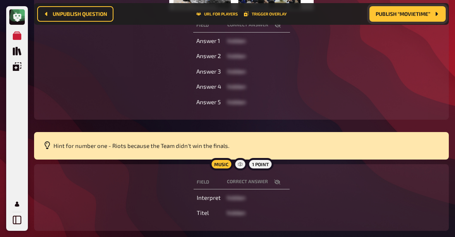
scroll to position [229, 0]
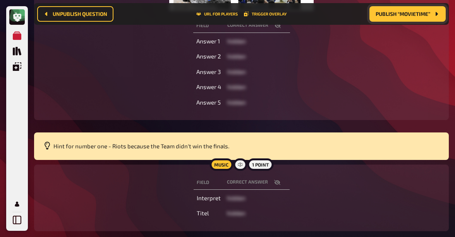
click at [412, 20] on button "Publish “Movietime”" at bounding box center [407, 13] width 76 height 15
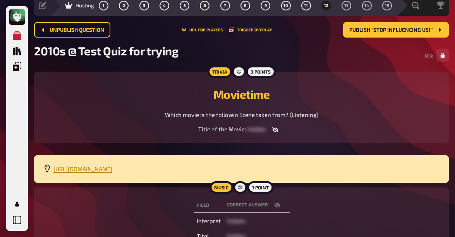
scroll to position [26, 0]
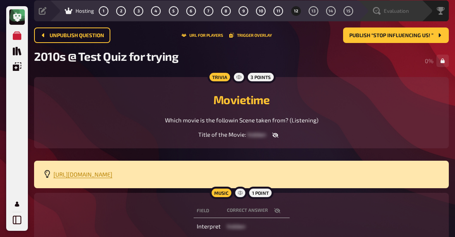
click at [399, 13] on span "Evaluation" at bounding box center [395, 11] width 25 height 6
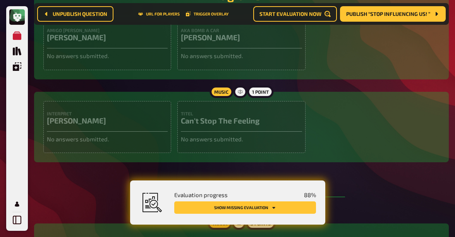
scroll to position [1973, 0]
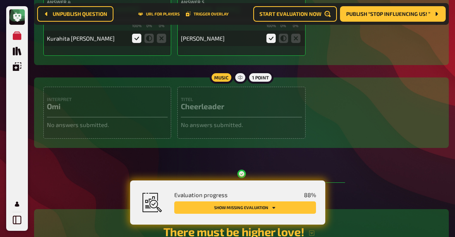
click at [250, 193] on div "Evaluation progress 88 %" at bounding box center [245, 194] width 142 height 7
click at [245, 209] on button "Show missing evaluation" at bounding box center [245, 207] width 142 height 12
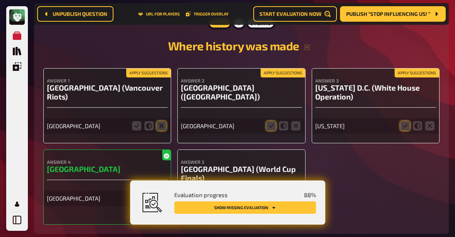
scroll to position [3164, 0]
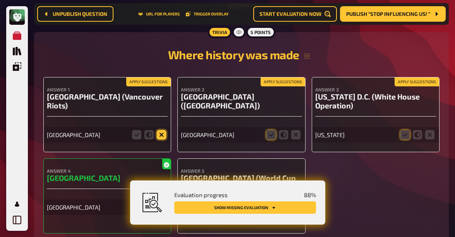
click at [163, 130] on icon at bounding box center [161, 134] width 9 height 9
click at [0, 0] on input "radio" at bounding box center [0, 0] width 0 height 0
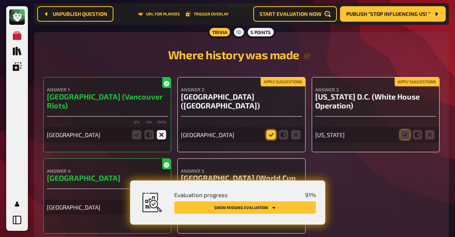
click at [268, 130] on icon at bounding box center [270, 134] width 9 height 9
click at [0, 0] on input "radio" at bounding box center [0, 0] width 0 height 0
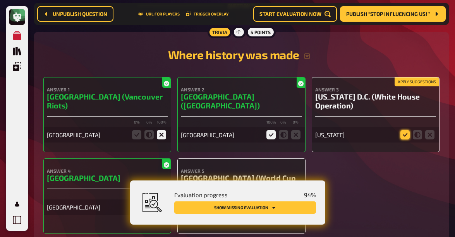
click at [406, 130] on icon at bounding box center [404, 134] width 9 height 9
click at [0, 0] on input "radio" at bounding box center [0, 0] width 0 height 0
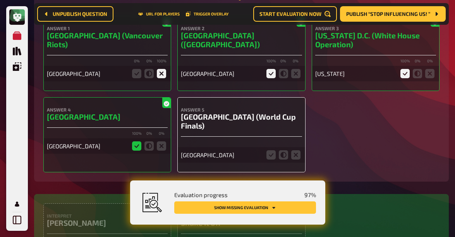
scroll to position [3226, 0]
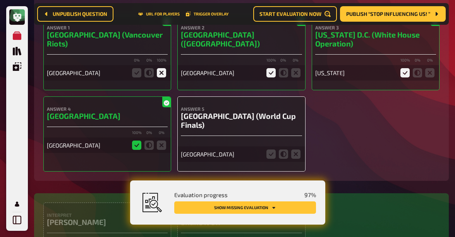
click at [300, 148] on fieldset at bounding box center [283, 154] width 37 height 12
click at [296, 149] on icon at bounding box center [295, 153] width 9 height 9
click at [0, 0] on input "radio" at bounding box center [0, 0] width 0 height 0
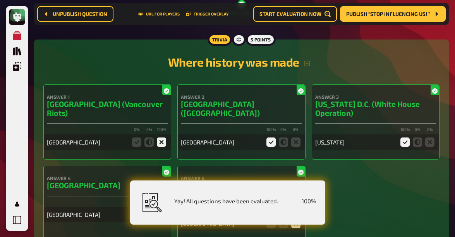
scroll to position [3157, 0]
click at [147, 99] on h3 "Vancouver (Vancouver Riots)" at bounding box center [107, 108] width 121 height 18
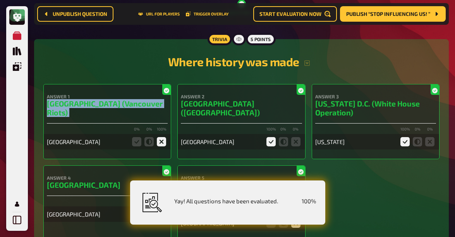
click at [147, 99] on h3 "Vancouver (Vancouver Riots)" at bounding box center [107, 108] width 121 height 18
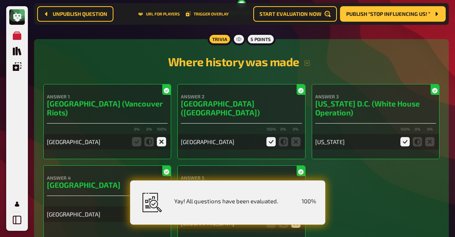
click at [197, 99] on h3 "Paris (Notre Dame)" at bounding box center [241, 108] width 121 height 18
click at [336, 99] on h3 "Washington D.C. (White House Operation)" at bounding box center [375, 108] width 121 height 18
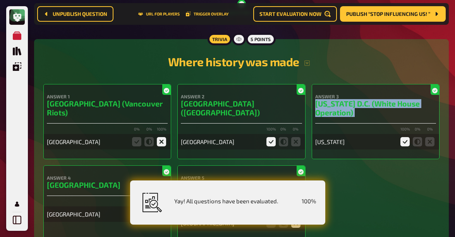
click at [336, 99] on h3 "Washington D.C. (White House Operation)" at bounding box center [375, 108] width 121 height 18
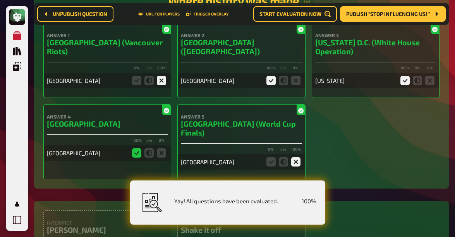
scroll to position [3207, 0]
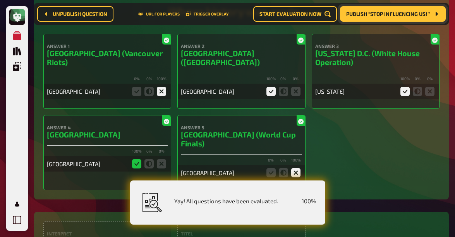
click at [394, 13] on span "Publish “Stop influencing us! ”" at bounding box center [388, 13] width 84 height 5
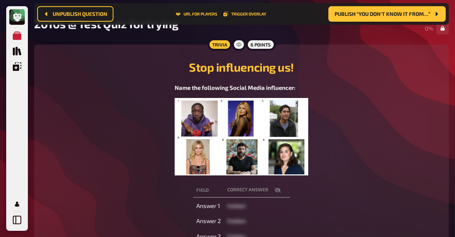
scroll to position [73, 0]
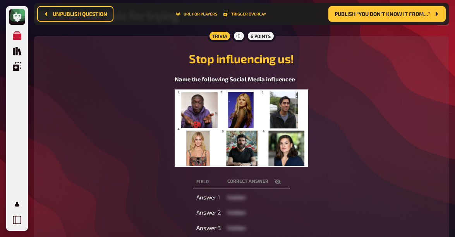
click at [279, 184] on icon "button" at bounding box center [277, 181] width 6 height 6
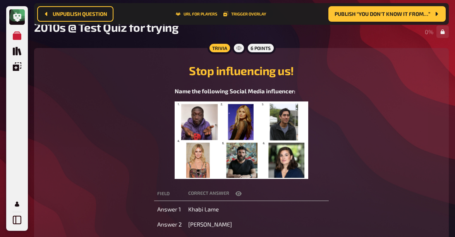
scroll to position [0, 0]
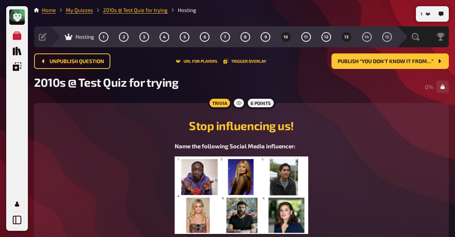
click at [286, 38] on span "10" at bounding box center [285, 37] width 5 height 4
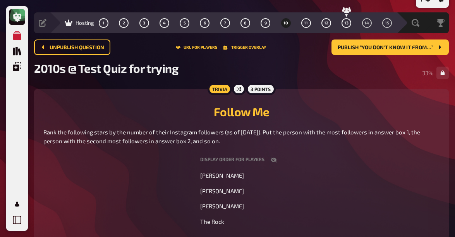
scroll to position [14, 0]
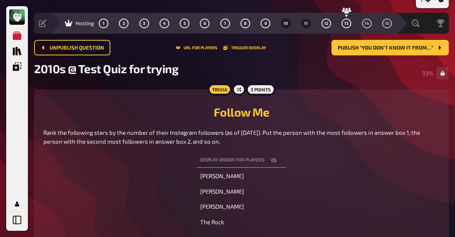
click at [306, 27] on button "11" at bounding box center [305, 23] width 12 height 12
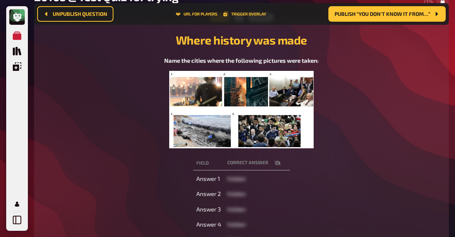
scroll to position [89, 0]
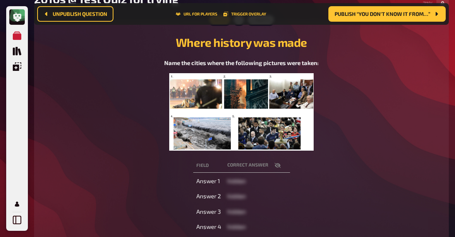
click at [275, 165] on icon "button" at bounding box center [277, 165] width 6 height 6
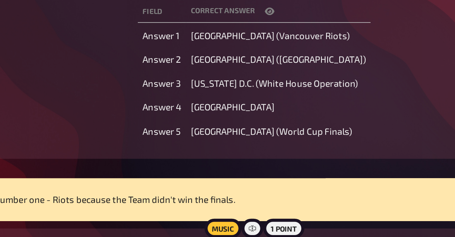
scroll to position [162, 0]
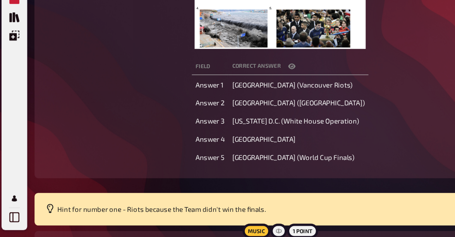
click at [198, 211] on span "Hint for number one - Riots because the Team didn't win the finals." at bounding box center [141, 212] width 176 height 7
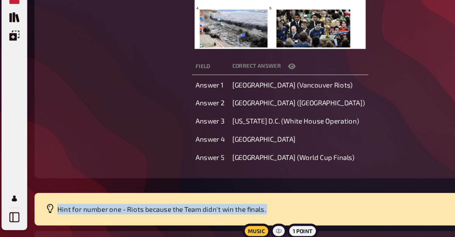
click at [198, 211] on span "Hint for number one - Riots because the Team didn't win the finals." at bounding box center [141, 212] width 176 height 7
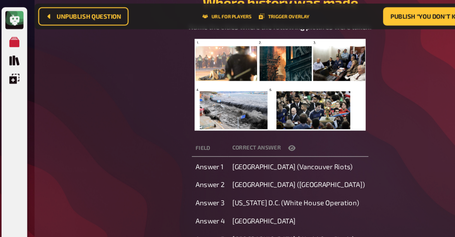
scroll to position [0, 0]
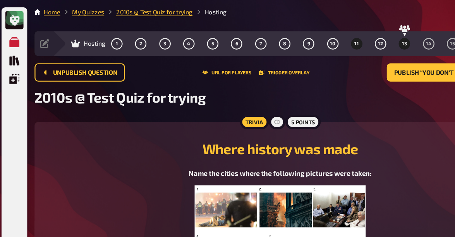
click at [347, 34] on button "13" at bounding box center [346, 37] width 12 height 12
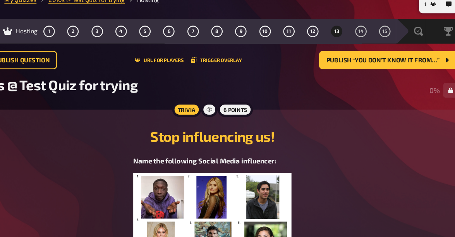
scroll to position [6, 0]
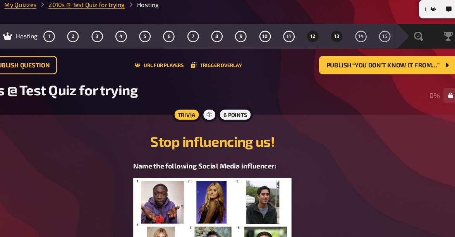
click at [325, 30] on span "12" at bounding box center [326, 31] width 4 height 4
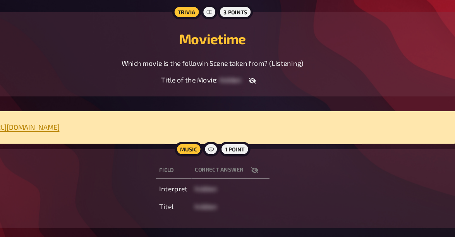
scroll to position [70, 0]
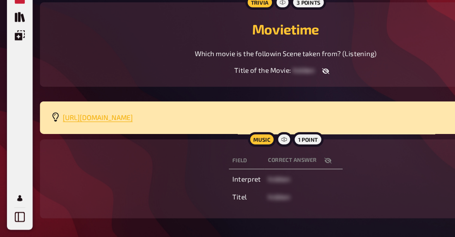
click at [112, 135] on span "https://drive.google.com/file/d/1JW_-ApkDrvYFobWekQ8Plwuf7c9xT6OB/view?usp=driv…" at bounding box center [82, 135] width 59 height 7
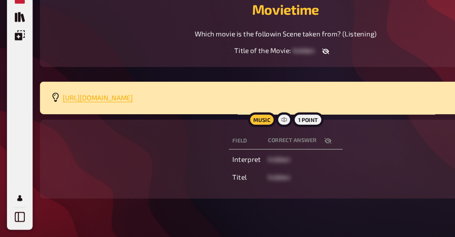
scroll to position [104, 0]
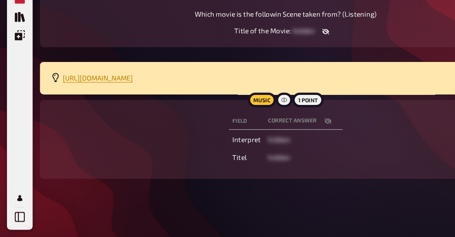
click at [275, 140] on icon "button" at bounding box center [277, 138] width 6 height 5
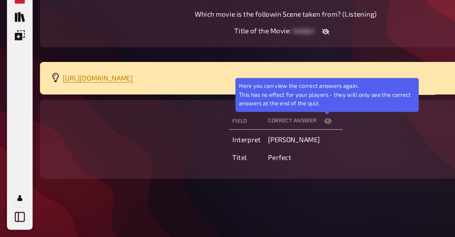
click at [276, 140] on icon "button" at bounding box center [277, 138] width 6 height 5
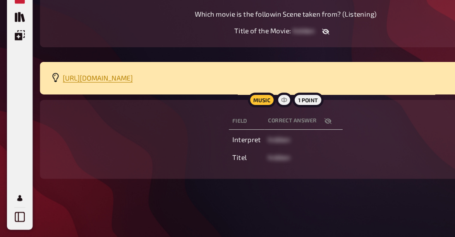
click at [275, 139] on icon "button" at bounding box center [277, 139] width 6 height 6
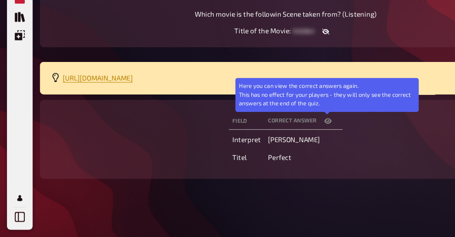
click at [275, 139] on icon "button" at bounding box center [277, 138] width 6 height 5
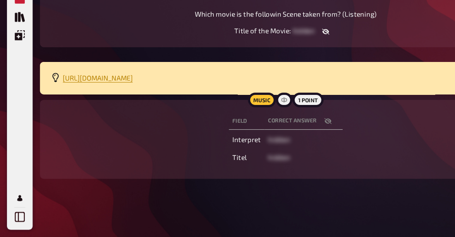
click at [276, 140] on icon "button" at bounding box center [277, 139] width 6 height 6
click at [276, 140] on icon "button" at bounding box center [277, 138] width 6 height 5
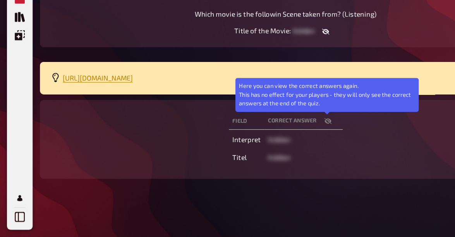
click at [276, 140] on icon "button" at bounding box center [277, 139] width 6 height 6
click at [276, 140] on icon "button" at bounding box center [277, 138] width 6 height 5
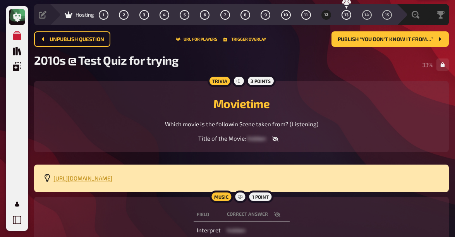
scroll to position [0, 0]
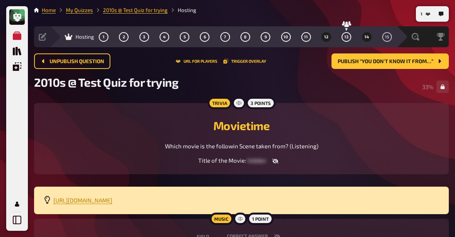
click at [366, 39] on span "14" at bounding box center [366, 37] width 5 height 4
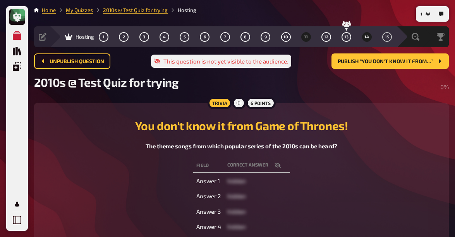
click at [309, 34] on button "11" at bounding box center [305, 37] width 12 height 12
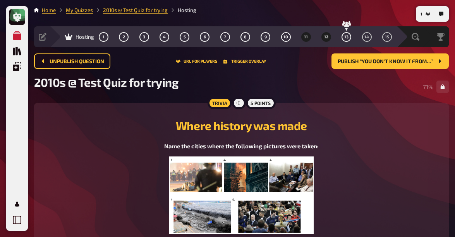
click at [324, 38] on span "12" at bounding box center [326, 37] width 4 height 4
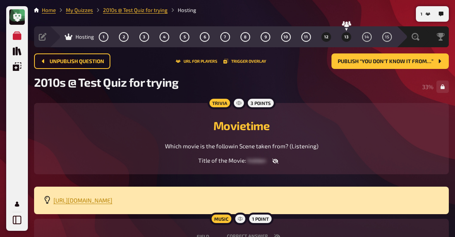
click at [345, 37] on span "13" at bounding box center [346, 37] width 4 height 4
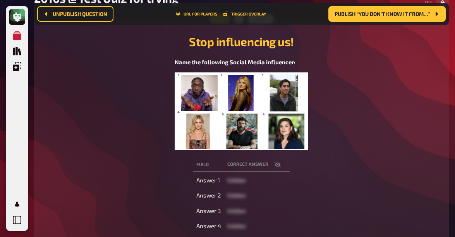
scroll to position [95, 0]
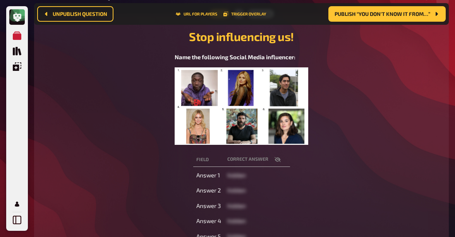
click at [278, 160] on icon "button" at bounding box center [277, 159] width 6 height 5
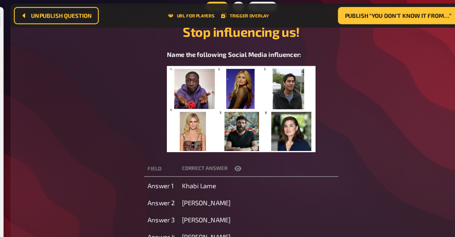
scroll to position [99, 0]
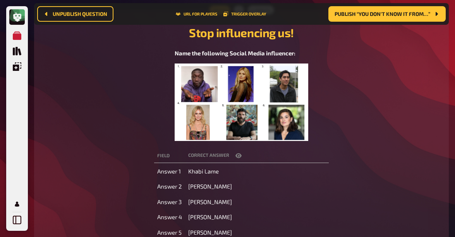
click at [219, 171] on span "Khabi Lame" at bounding box center [203, 171] width 31 height 7
click at [376, 15] on span "Publish “You don't know it from…”" at bounding box center [382, 13] width 96 height 5
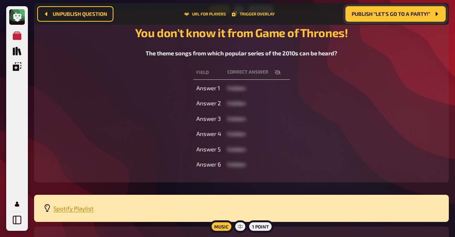
click at [278, 74] on icon "button" at bounding box center [277, 72] width 6 height 6
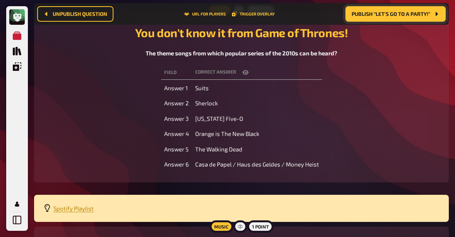
click at [250, 71] on button "button" at bounding box center [245, 72] width 19 height 8
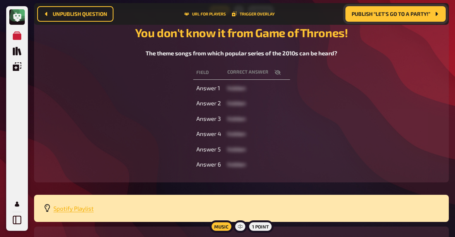
click at [78, 207] on span "Spotify Playlist" at bounding box center [73, 208] width 40 height 7
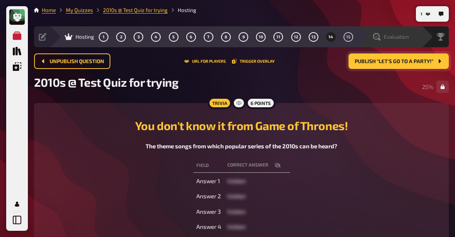
click at [394, 36] on span "Evaluation" at bounding box center [395, 37] width 25 height 6
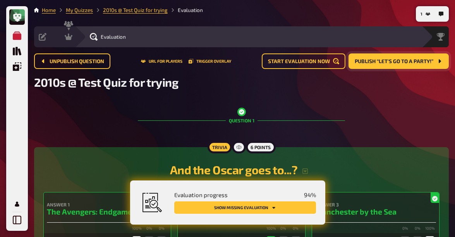
click at [250, 208] on button "Show missing evaluation" at bounding box center [245, 207] width 142 height 12
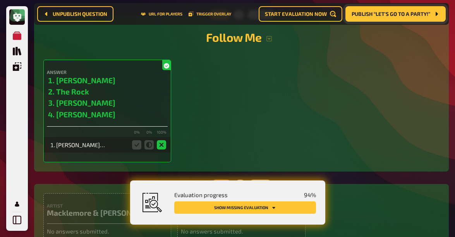
scroll to position [3468, 0]
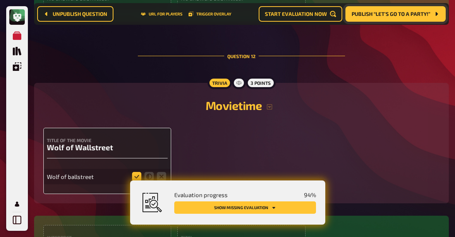
click at [136, 172] on icon at bounding box center [136, 176] width 9 height 9
click at [0, 0] on input "radio" at bounding box center [0, 0] width 0 height 0
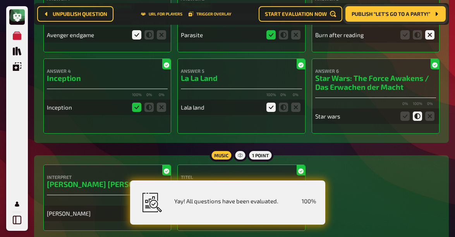
scroll to position [0, 0]
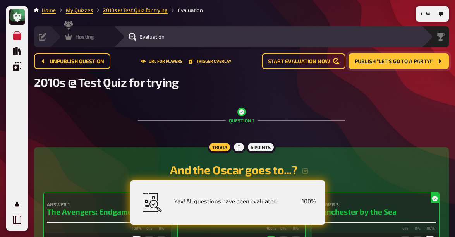
click at [72, 31] on div "Hosting undefined" at bounding box center [82, 36] width 64 height 21
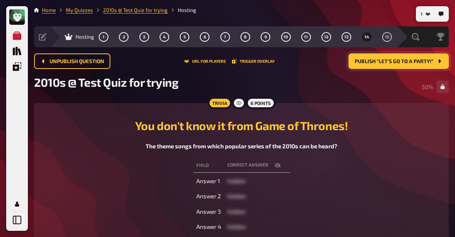
click at [275, 166] on icon "button" at bounding box center [277, 164] width 6 height 5
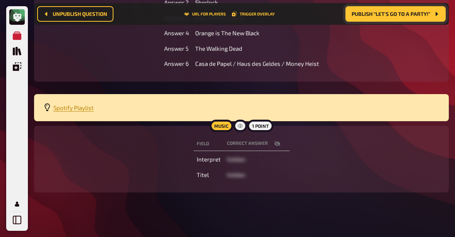
scroll to position [205, 0]
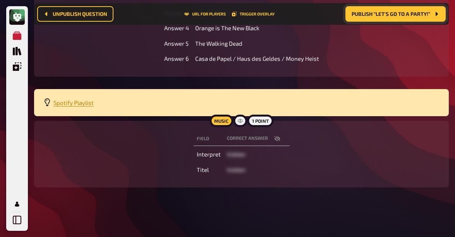
click at [278, 137] on icon "button" at bounding box center [277, 138] width 6 height 6
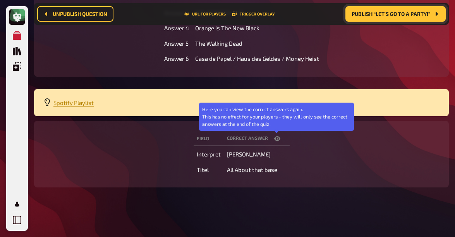
click at [279, 138] on icon "button" at bounding box center [277, 138] width 6 height 6
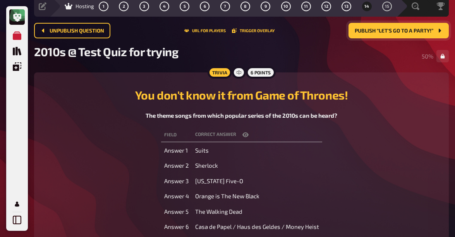
scroll to position [29, 0]
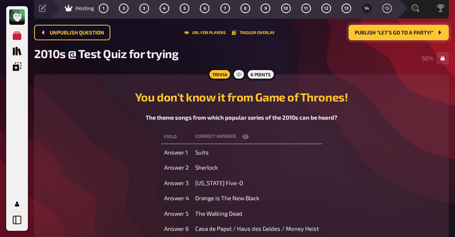
click at [380, 35] on span "Publish “Let's go to a Party!”" at bounding box center [393, 32] width 79 height 5
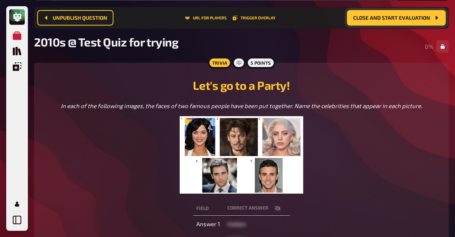
scroll to position [71, 0]
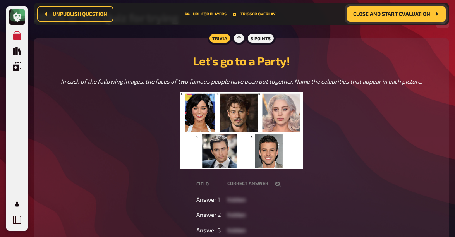
click at [277, 182] on icon "button" at bounding box center [277, 183] width 6 height 5
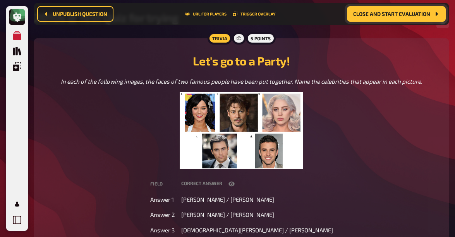
click at [277, 182] on th "correct answer" at bounding box center [257, 184] width 158 height 14
click at [234, 183] on icon "button" at bounding box center [231, 183] width 6 height 5
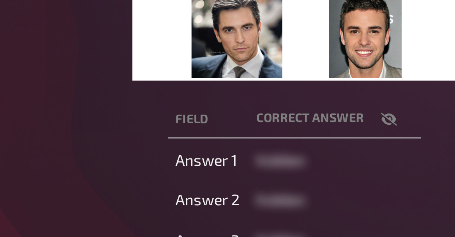
click at [278, 183] on icon "button" at bounding box center [277, 184] width 6 height 6
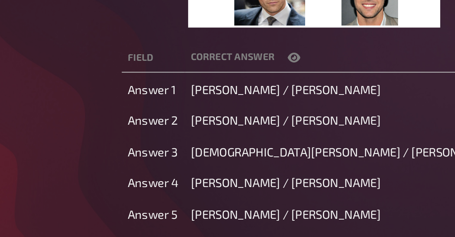
scroll to position [108, 0]
click at [234, 146] on icon "button" at bounding box center [231, 146] width 6 height 5
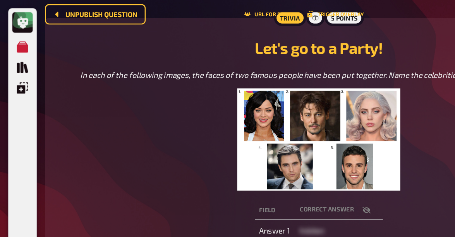
scroll to position [0, 0]
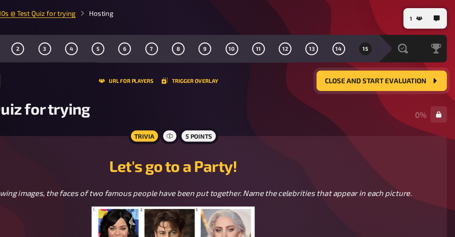
click at [395, 63] on span "Close and start evaluation" at bounding box center [394, 61] width 77 height 5
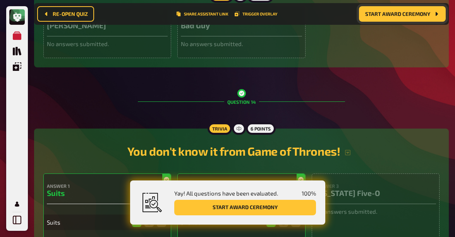
scroll to position [4518, 0]
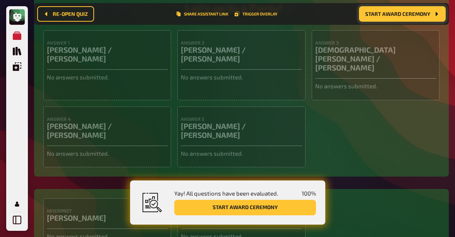
click at [372, 17] on span "Start award ceremony" at bounding box center [397, 13] width 65 height 5
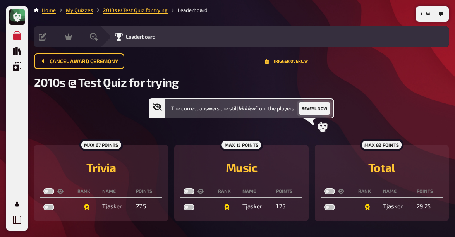
click at [318, 111] on button "Reveal now" at bounding box center [314, 108] width 32 height 12
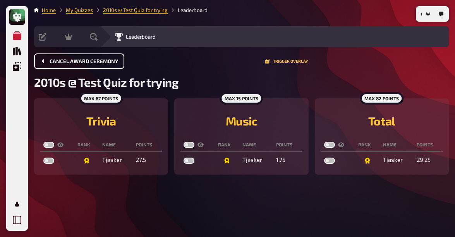
click at [80, 64] on button "Cancel award ceremony" at bounding box center [79, 60] width 90 height 15
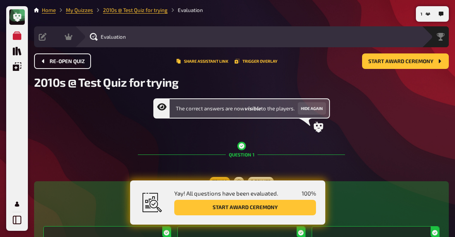
click at [76, 66] on button "Re-open Quiz" at bounding box center [62, 60] width 57 height 15
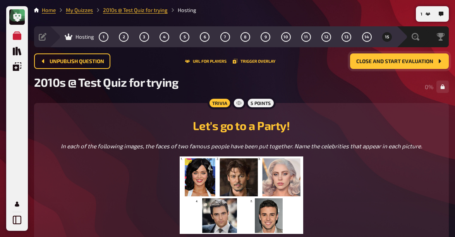
click at [388, 63] on span "Close and start evaluation" at bounding box center [394, 61] width 77 height 5
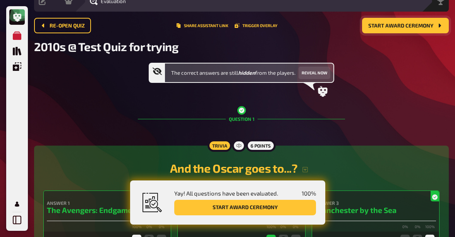
scroll to position [17, 0]
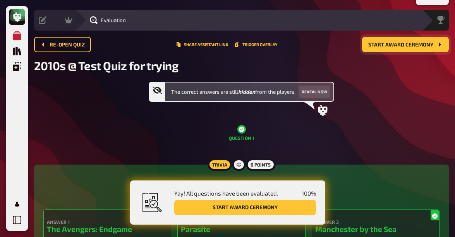
click at [397, 44] on span "Start award ceremony" at bounding box center [400, 44] width 65 height 5
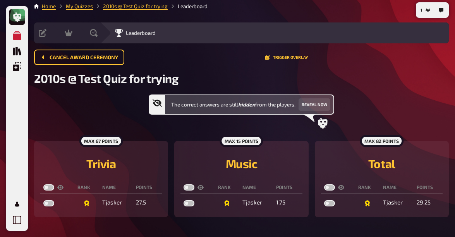
scroll to position [4, 0]
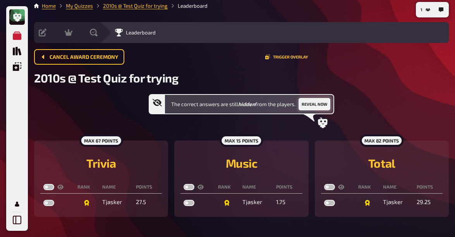
click at [313, 99] on button "Reveal now" at bounding box center [314, 104] width 32 height 12
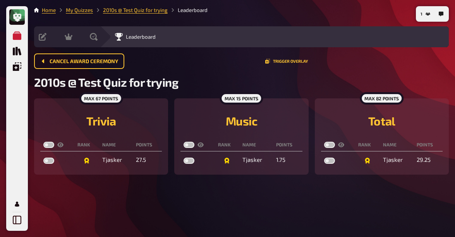
click at [107, 135] on div "max 67 points Trivia Rank Name points Tjasker 27.5" at bounding box center [101, 136] width 134 height 76
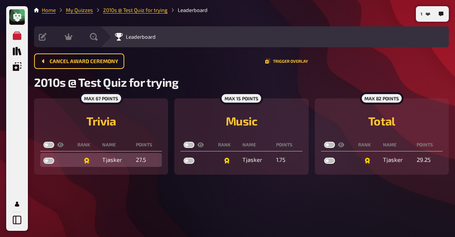
click at [48, 162] on label at bounding box center [48, 160] width 11 height 6
click at [43, 157] on input "checkbox" at bounding box center [43, 157] width 0 height 0
checkbox input "true"
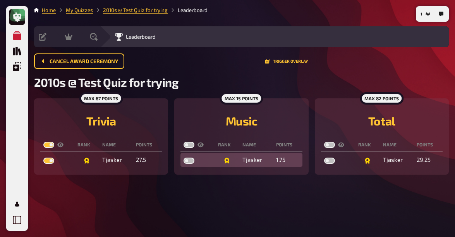
click at [191, 159] on label at bounding box center [188, 160] width 11 height 6
click at [183, 157] on input "checkbox" at bounding box center [183, 157] width 0 height 0
checkbox input "true"
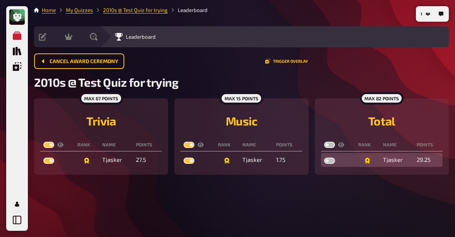
click at [330, 160] on label at bounding box center [329, 160] width 11 height 6
click at [324, 157] on input "checkbox" at bounding box center [323, 157] width 0 height 0
checkbox input "true"
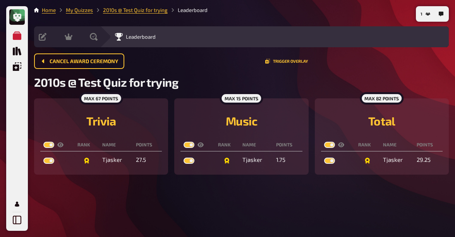
click at [49, 147] on label at bounding box center [48, 145] width 11 height 6
click at [43, 142] on input "checkbox" at bounding box center [43, 141] width 0 height 0
checkbox input "false"
click at [190, 145] on label at bounding box center [188, 145] width 11 height 6
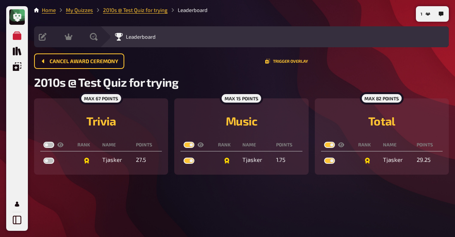
click at [183, 142] on input "checkbox" at bounding box center [183, 141] width 0 height 0
checkbox input "false"
click at [50, 145] on label at bounding box center [48, 145] width 11 height 6
click at [43, 142] on input "checkbox" at bounding box center [43, 141] width 0 height 0
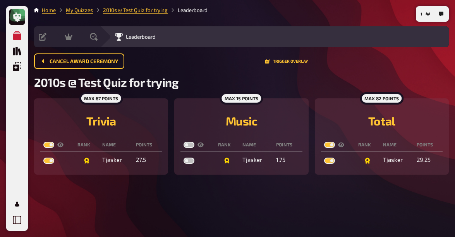
checkbox input "true"
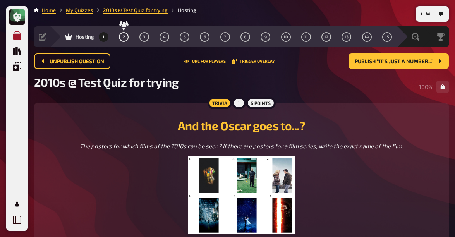
click at [17, 36] on icon "Meine Quizze" at bounding box center [17, 35] width 9 height 9
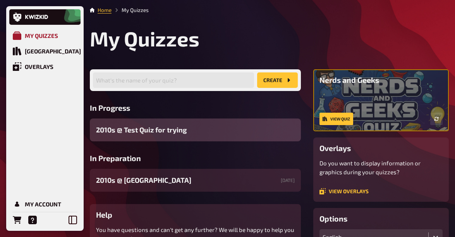
click at [41, 35] on div "My Quizzes" at bounding box center [41, 35] width 33 height 7
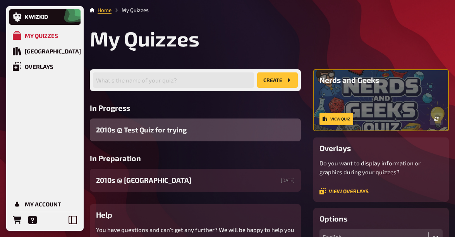
click at [199, 133] on div "2010s ​@ Test Quiz for trying" at bounding box center [195, 129] width 211 height 23
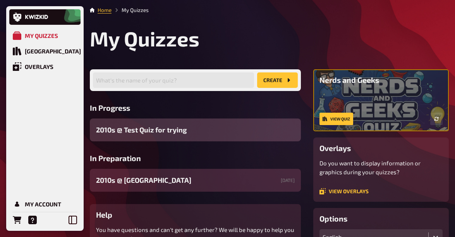
click at [151, 179] on span "2010s ​@ [GEOGRAPHIC_DATA]" at bounding box center [143, 180] width 95 height 10
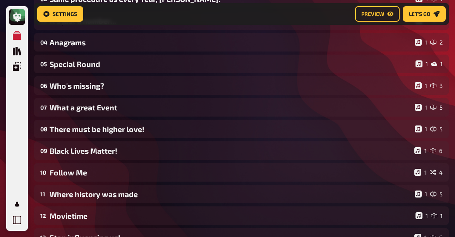
scroll to position [144, 0]
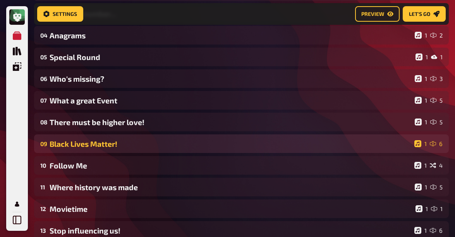
click at [302, 148] on div "09 Black Lives Matter! 1 6" at bounding box center [241, 143] width 414 height 19
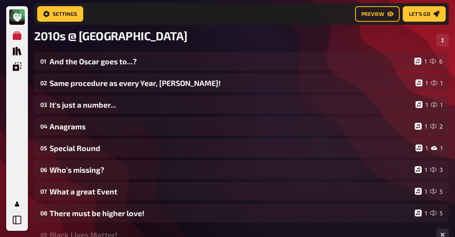
scroll to position [0, 0]
